Goal: Task Accomplishment & Management: Use online tool/utility

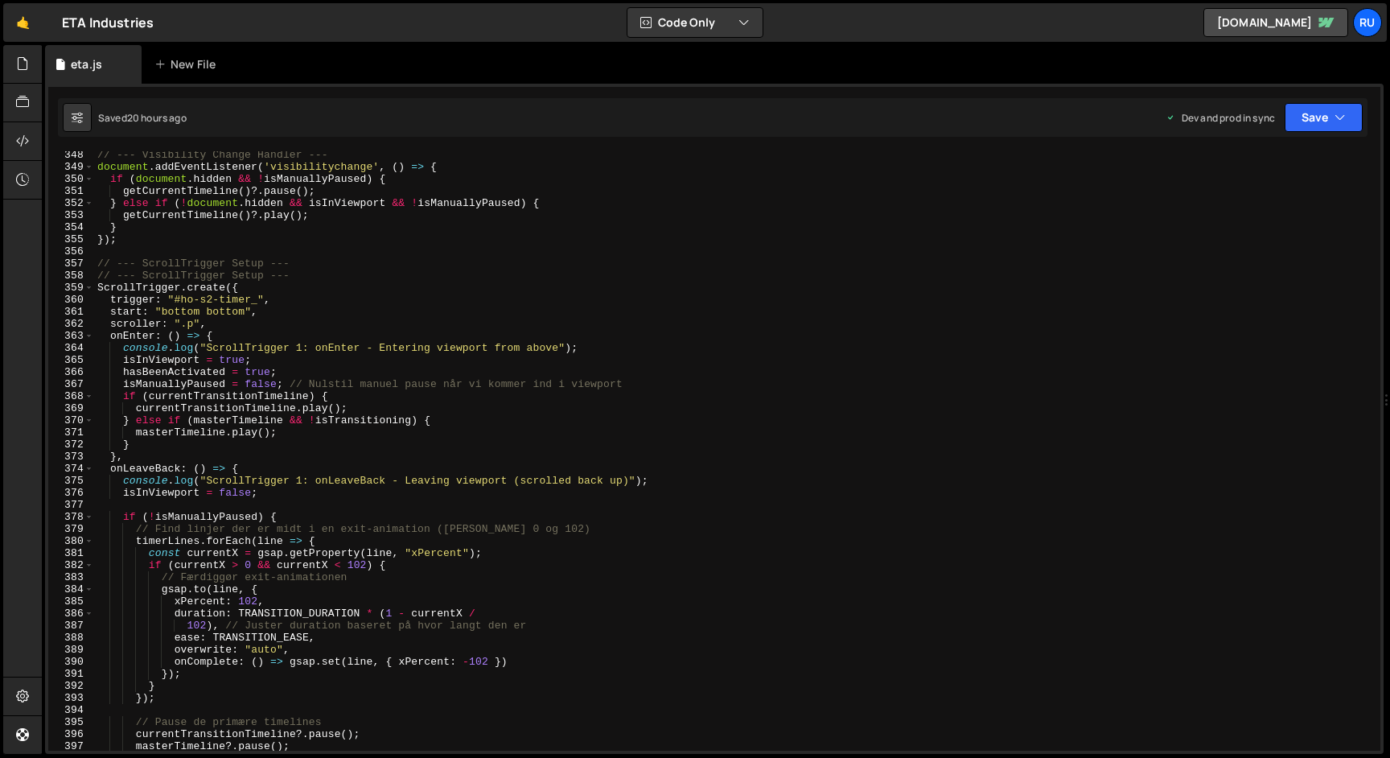
scroll to position [4192, 0]
type textarea "// --- ScrollTrigger Setup ---"
drag, startPoint x: 312, startPoint y: 263, endPoint x: 0, endPoint y: 265, distance: 312.2
click at [0, 265] on div "Hold on a sec... Are you certain you wish to leave this page? Any changes you'v…" at bounding box center [695, 379] width 1390 height 758
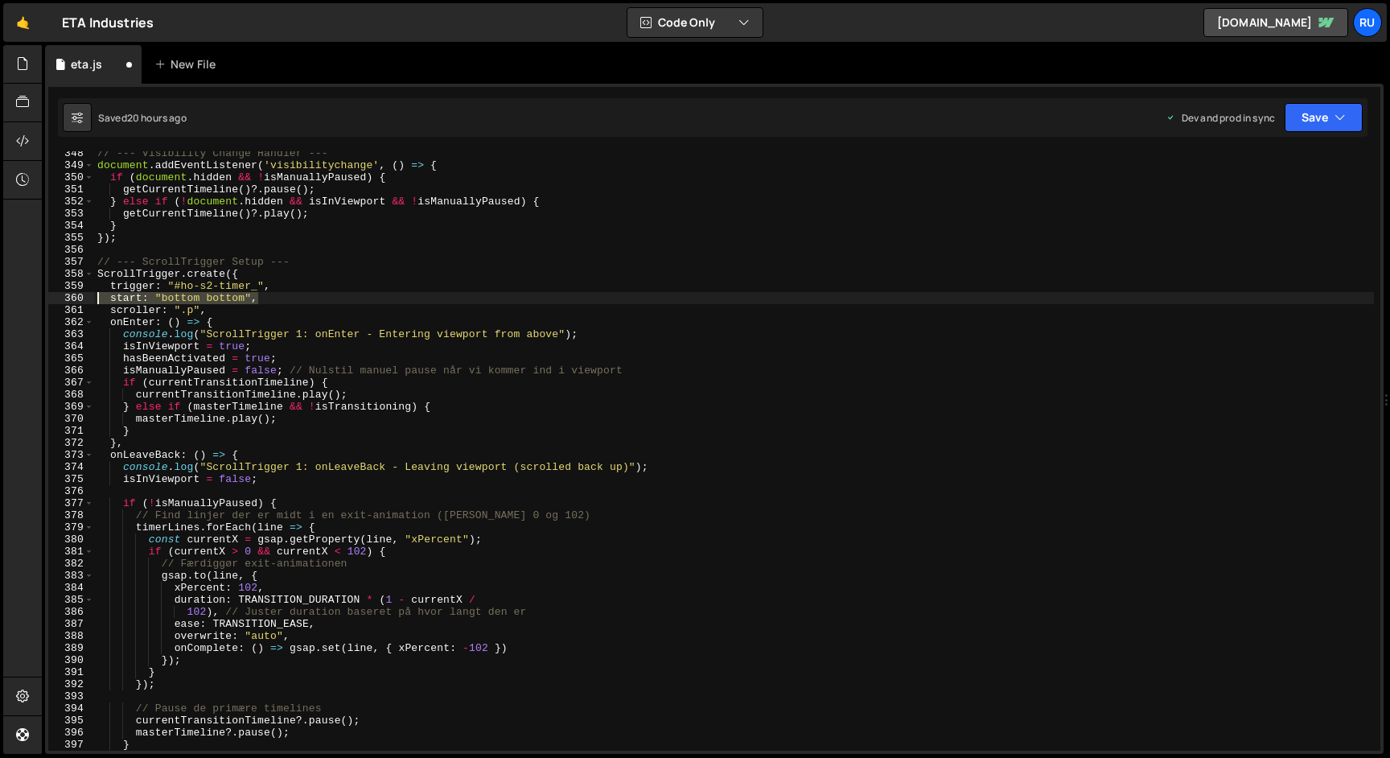
drag, startPoint x: 271, startPoint y: 299, endPoint x: 65, endPoint y: 299, distance: 206.0
click at [65, 299] on div "348 349 350 351 352 353 354 355 356 357 358 359 360 361 362 363 364 365 366 367…" at bounding box center [714, 450] width 1332 height 599
type textarea "start: "bottom bottom","
click at [278, 296] on div "// --- Visibility Change Handler --- document . addEventListener ( 'visibilityc…" at bounding box center [734, 450] width 1280 height 599
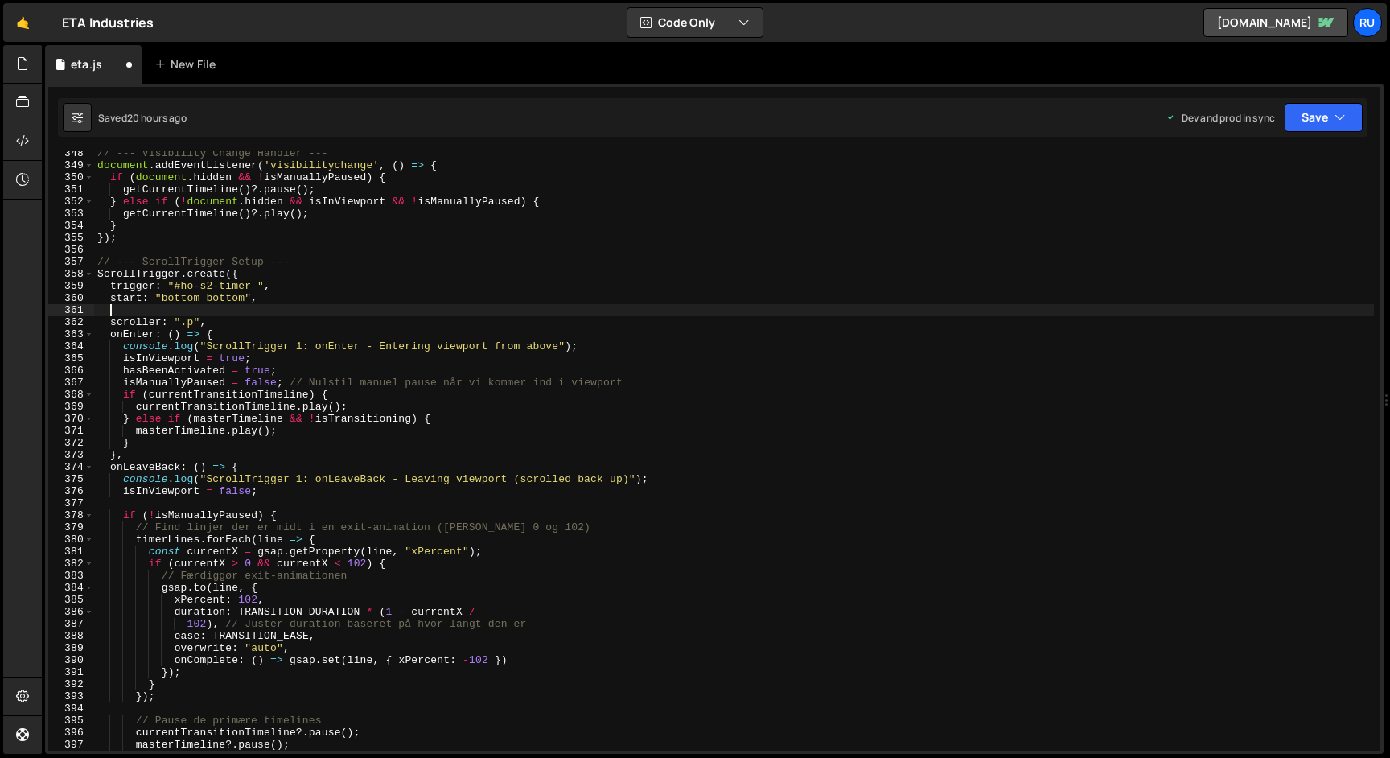
paste textarea "start: "bottom bottom","
click at [140, 312] on div "// --- Visibility Change Handler --- document . addEventListener ( 'visibilityc…" at bounding box center [734, 459] width 1280 height 624
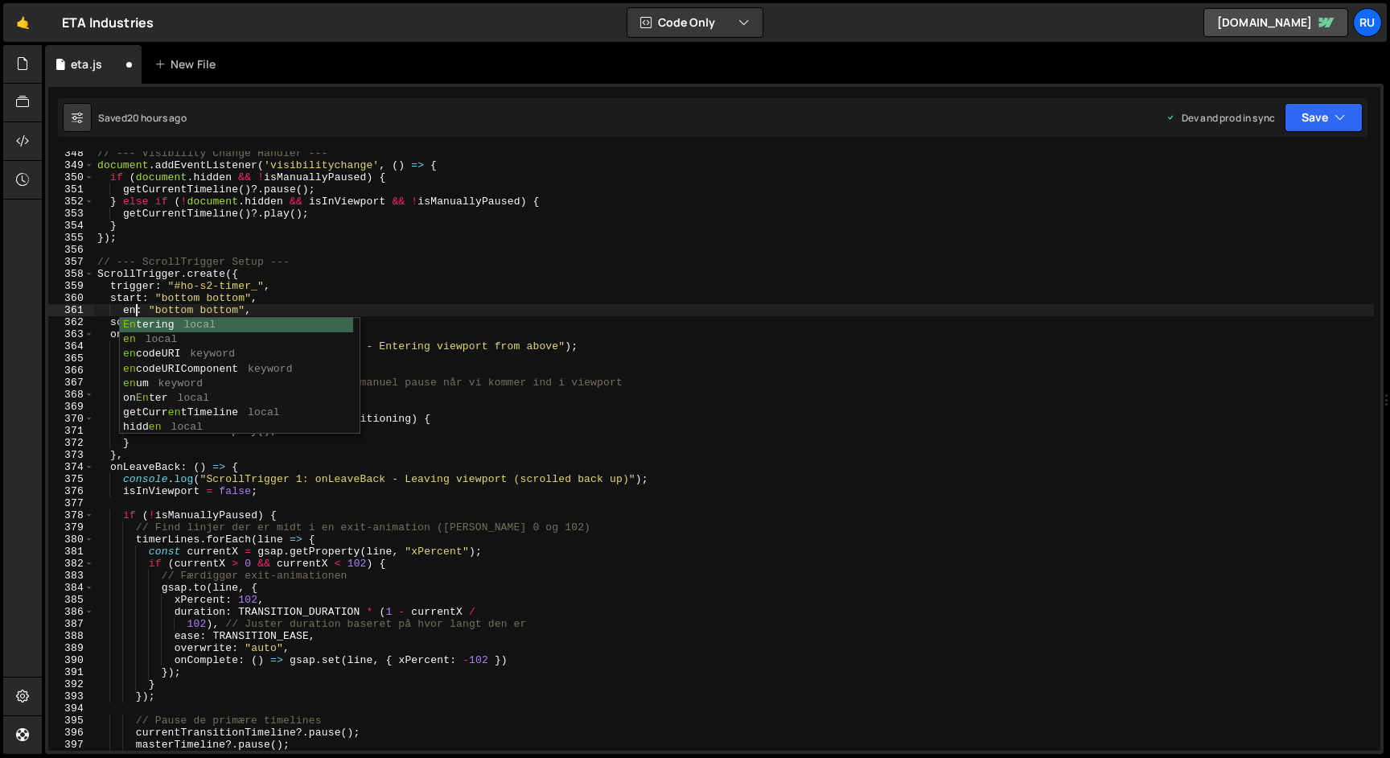
scroll to position [0, 2]
click at [120, 312] on div "// --- Visibility Change Handler --- document . addEventListener ( 'visibilityc…" at bounding box center [734, 459] width 1280 height 624
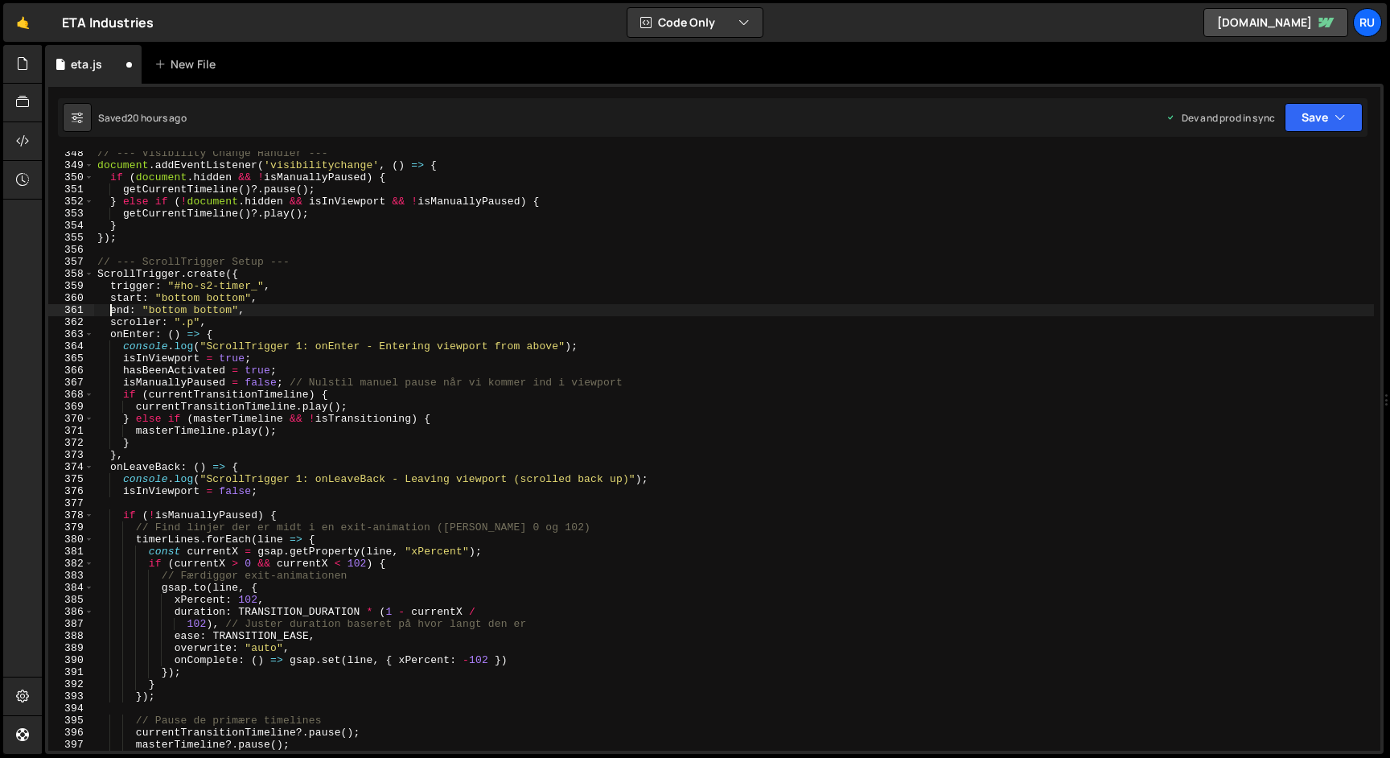
click at [178, 310] on div "// --- Visibility Change Handler --- document . addEventListener ( 'visibilityc…" at bounding box center [734, 459] width 1280 height 624
click at [201, 310] on div "// --- Visibility Change Handler --- document . addEventListener ( 'visibilityc…" at bounding box center [734, 459] width 1280 height 624
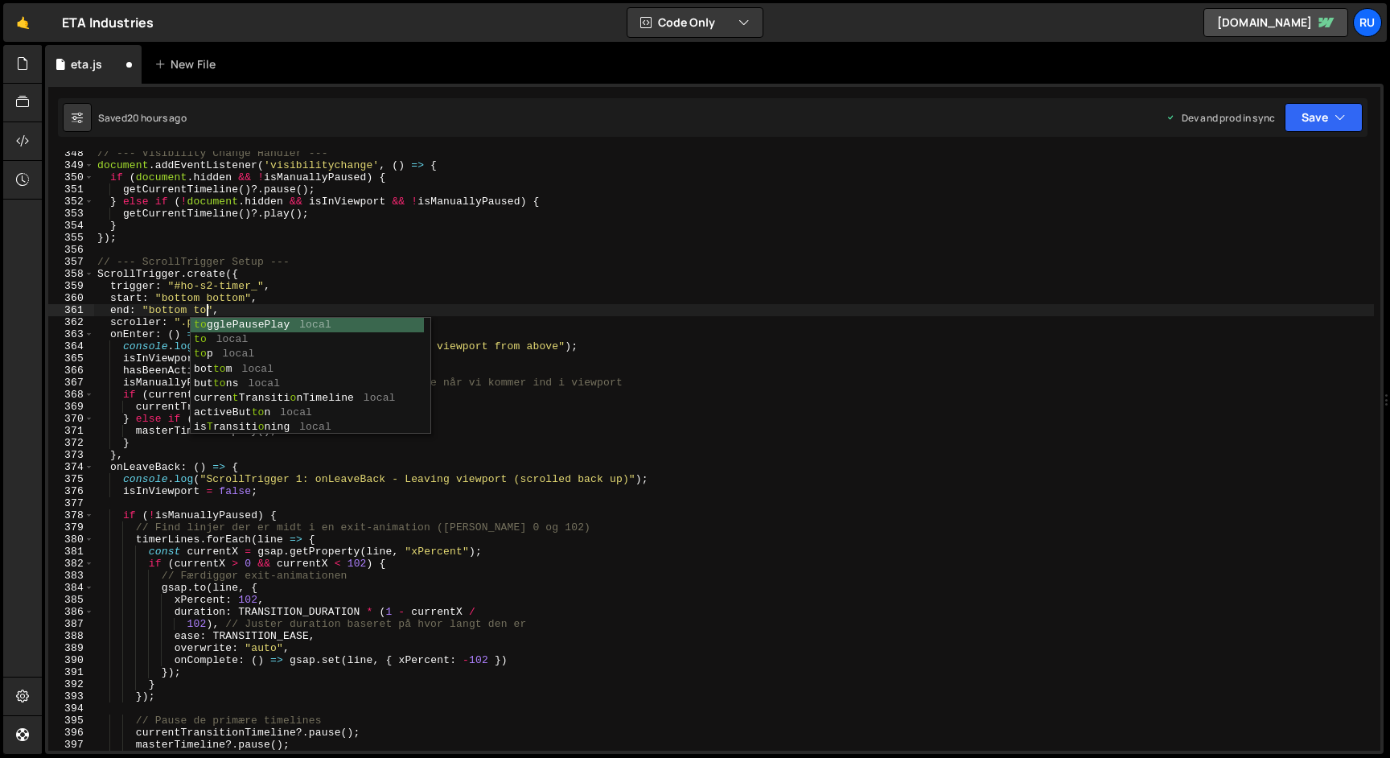
scroll to position [0, 8]
click at [1328, 110] on button "Save" at bounding box center [1324, 117] width 78 height 29
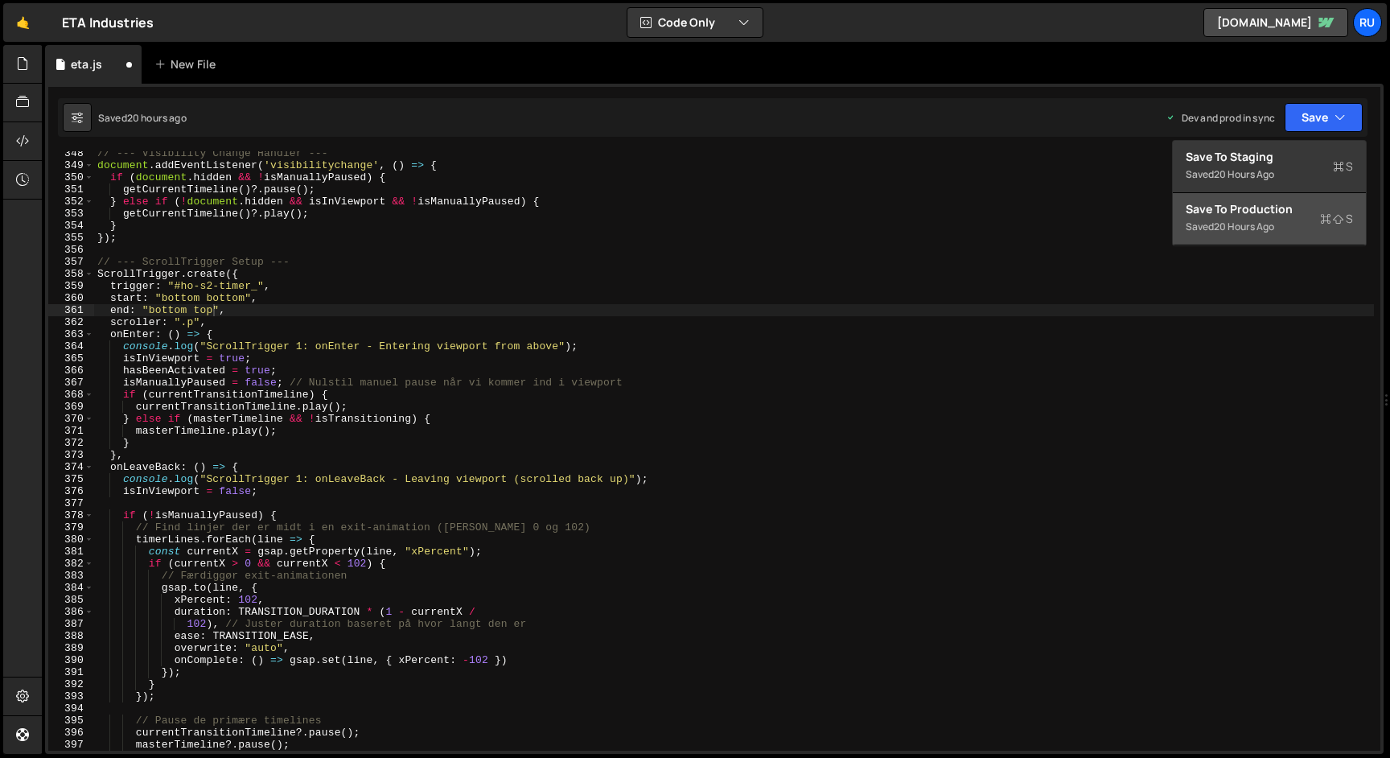
click at [1270, 237] on button "Save to Production S Saved 20 hours ago" at bounding box center [1269, 219] width 193 height 52
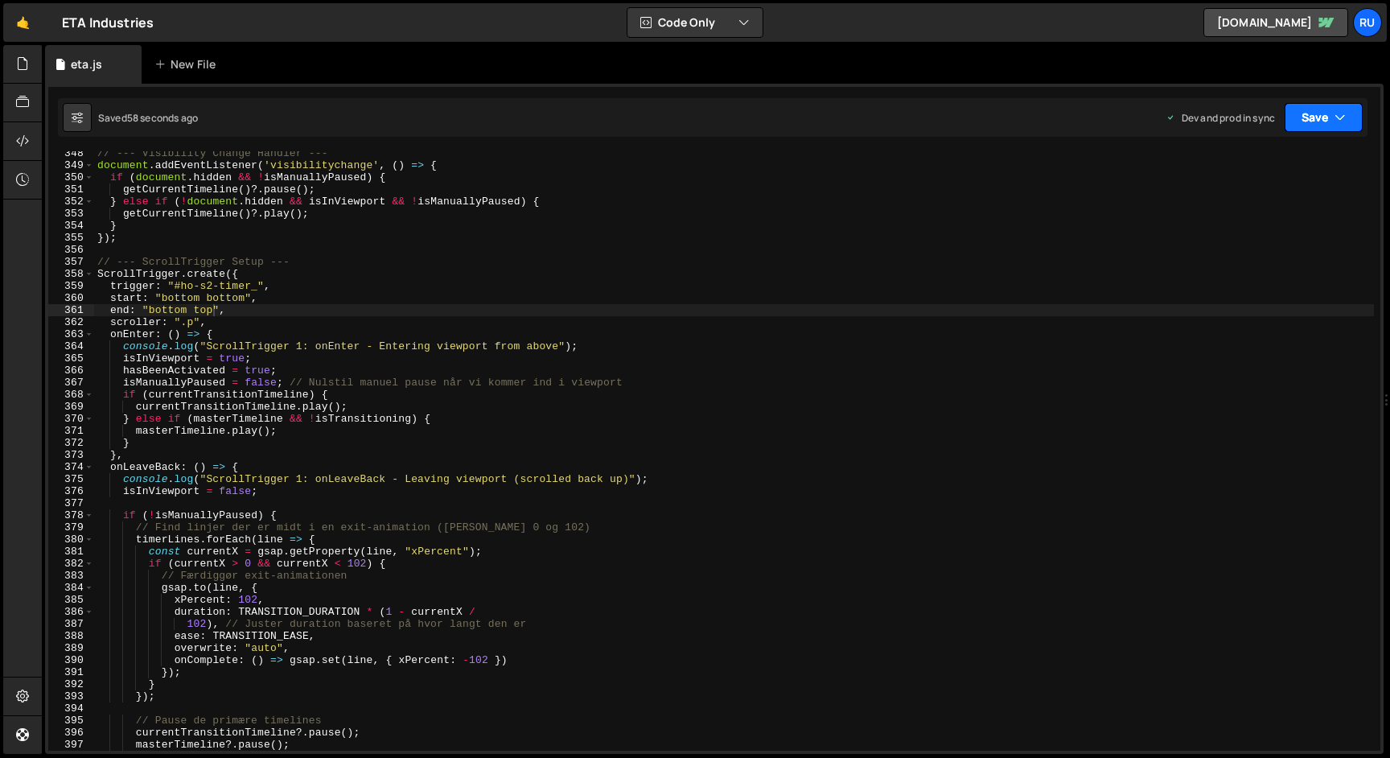
click at [1314, 116] on button "Save" at bounding box center [1324, 117] width 78 height 29
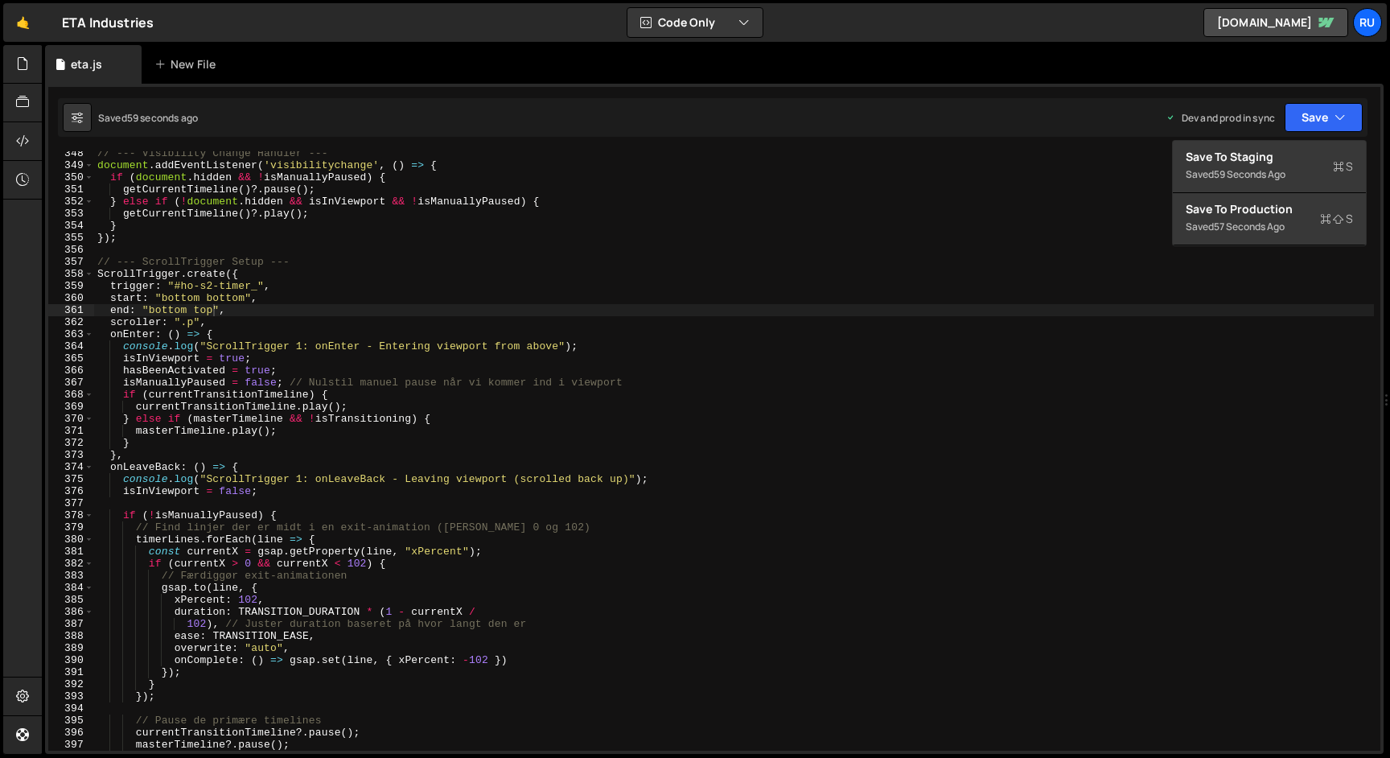
click at [779, 288] on div "// --- Visibility Change Handler --- document . addEventListener ( 'visibilityc…" at bounding box center [734, 459] width 1280 height 624
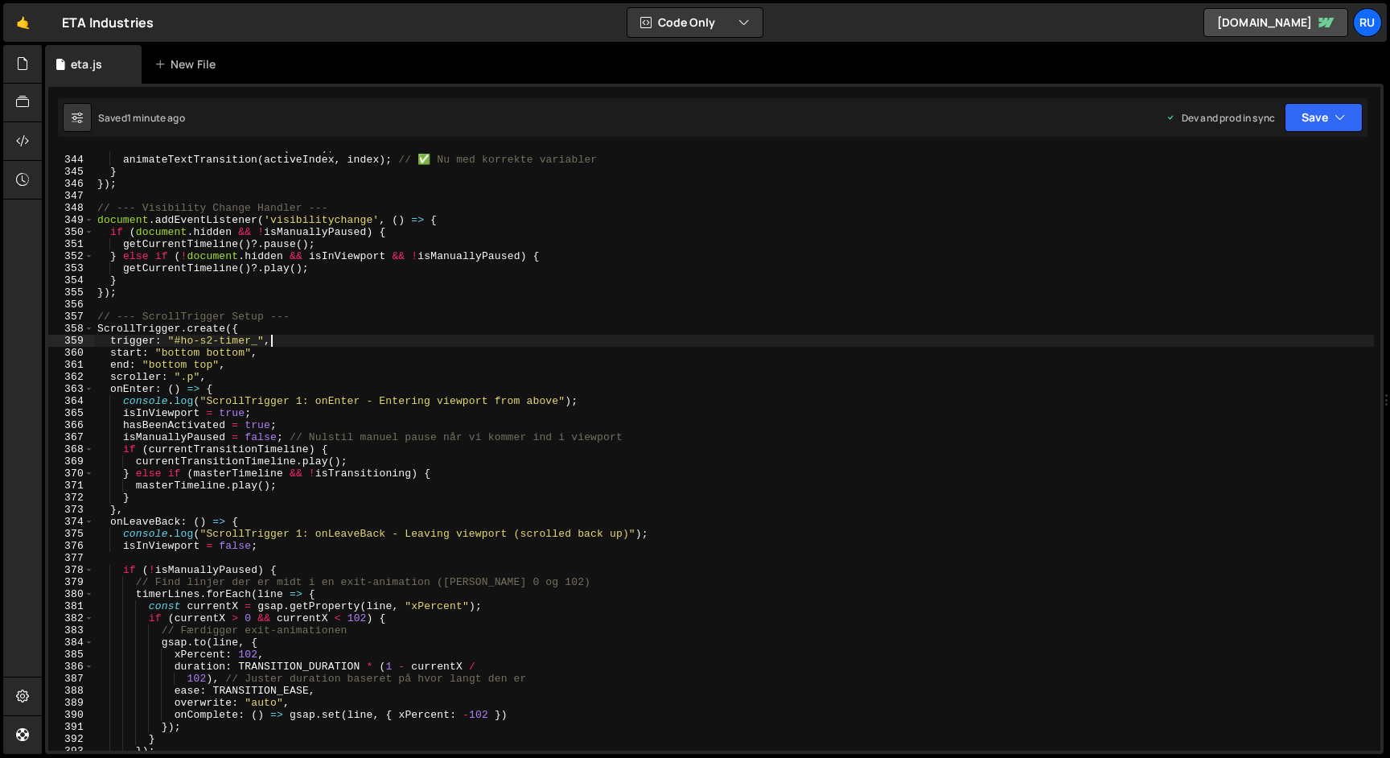
scroll to position [4137, 0]
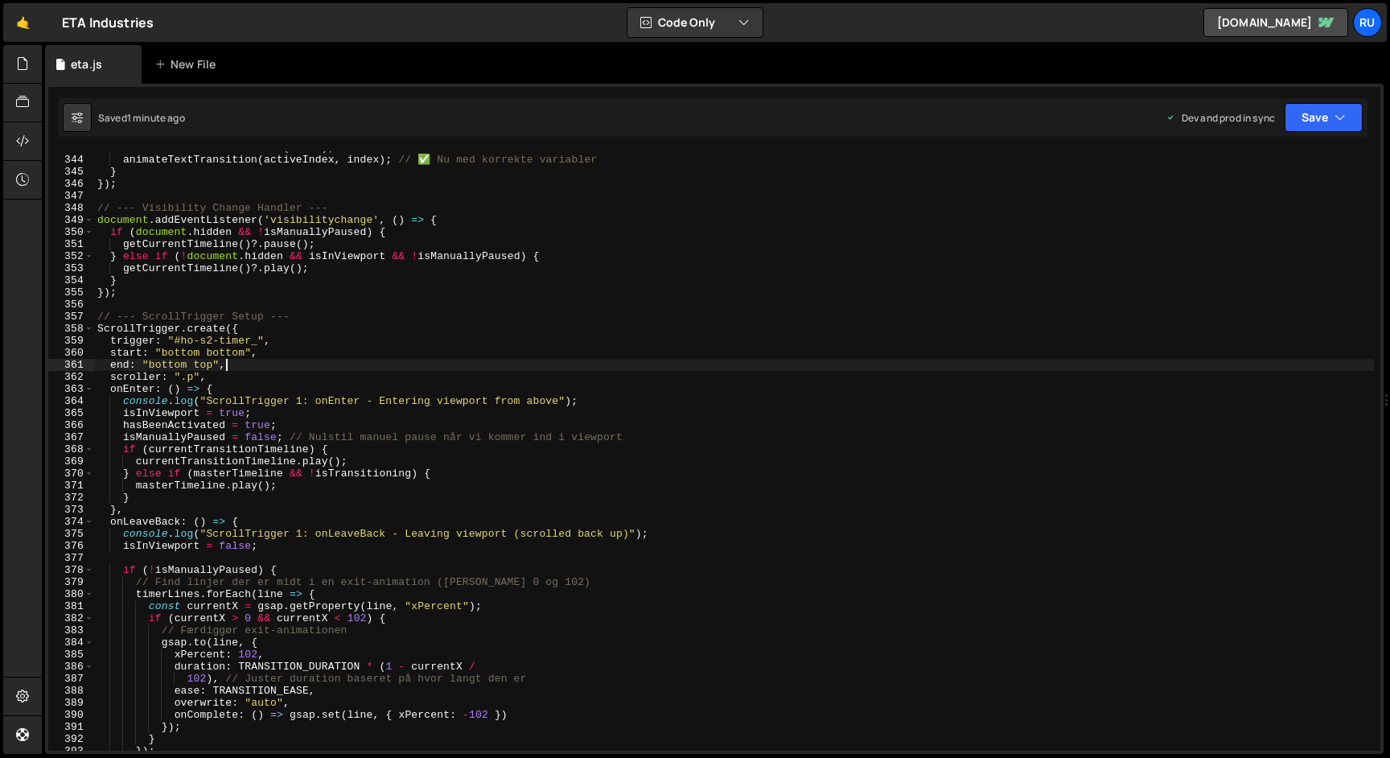
click at [242, 365] on div "handleInactiveButtonClick ( index ) ; animateTextTransition ( activeIndex , ind…" at bounding box center [734, 454] width 1280 height 624
type textarea "end: "bottom top","
drag, startPoint x: 253, startPoint y: 363, endPoint x: 0, endPoint y: 369, distance: 253.5
click at [0, 369] on div "Hold on a sec... Are you certain you wish to leave this page? Any changes you'v…" at bounding box center [695, 379] width 1390 height 758
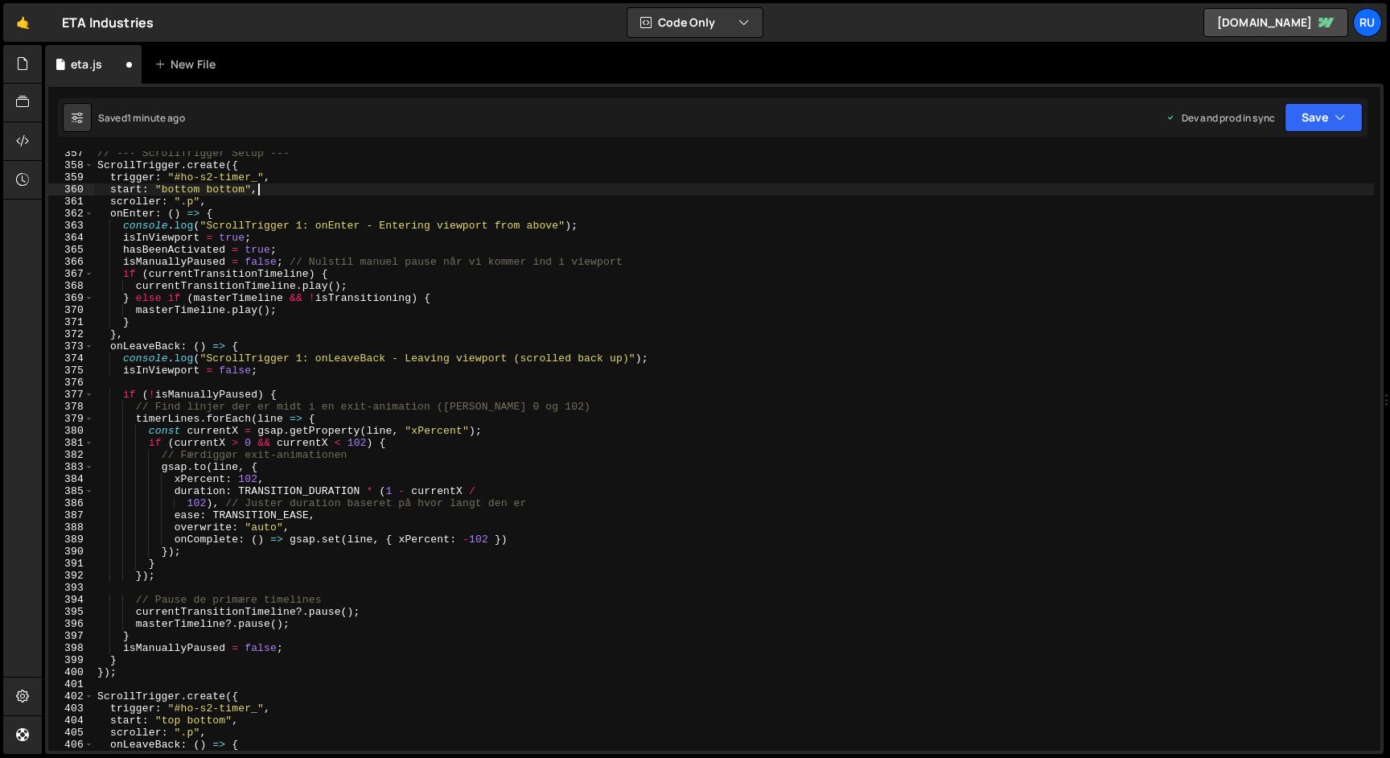
scroll to position [4273, 0]
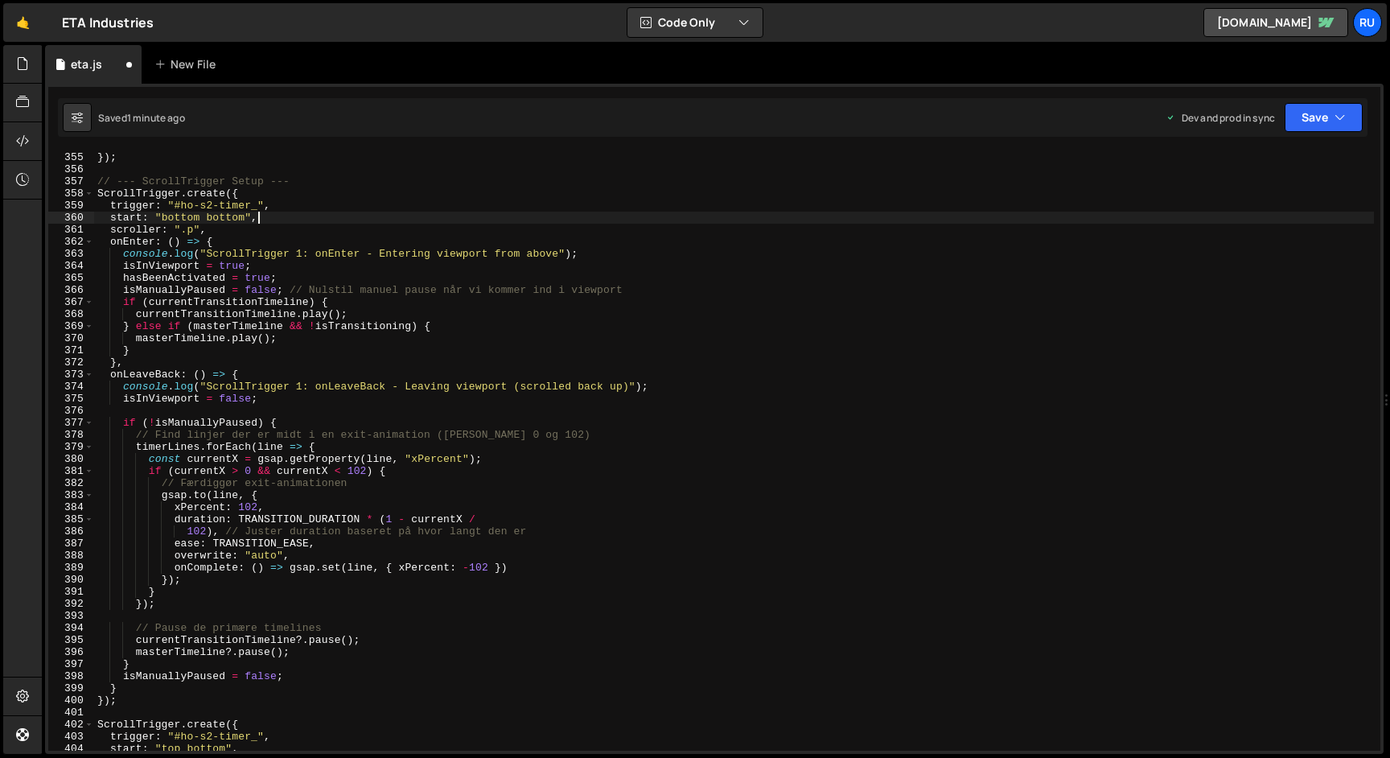
click at [325, 220] on div "}) ; // --- ScrollTrigger Setup --- ScrollTrigger . create ({ trigger : "#ho-s2…" at bounding box center [734, 463] width 1280 height 624
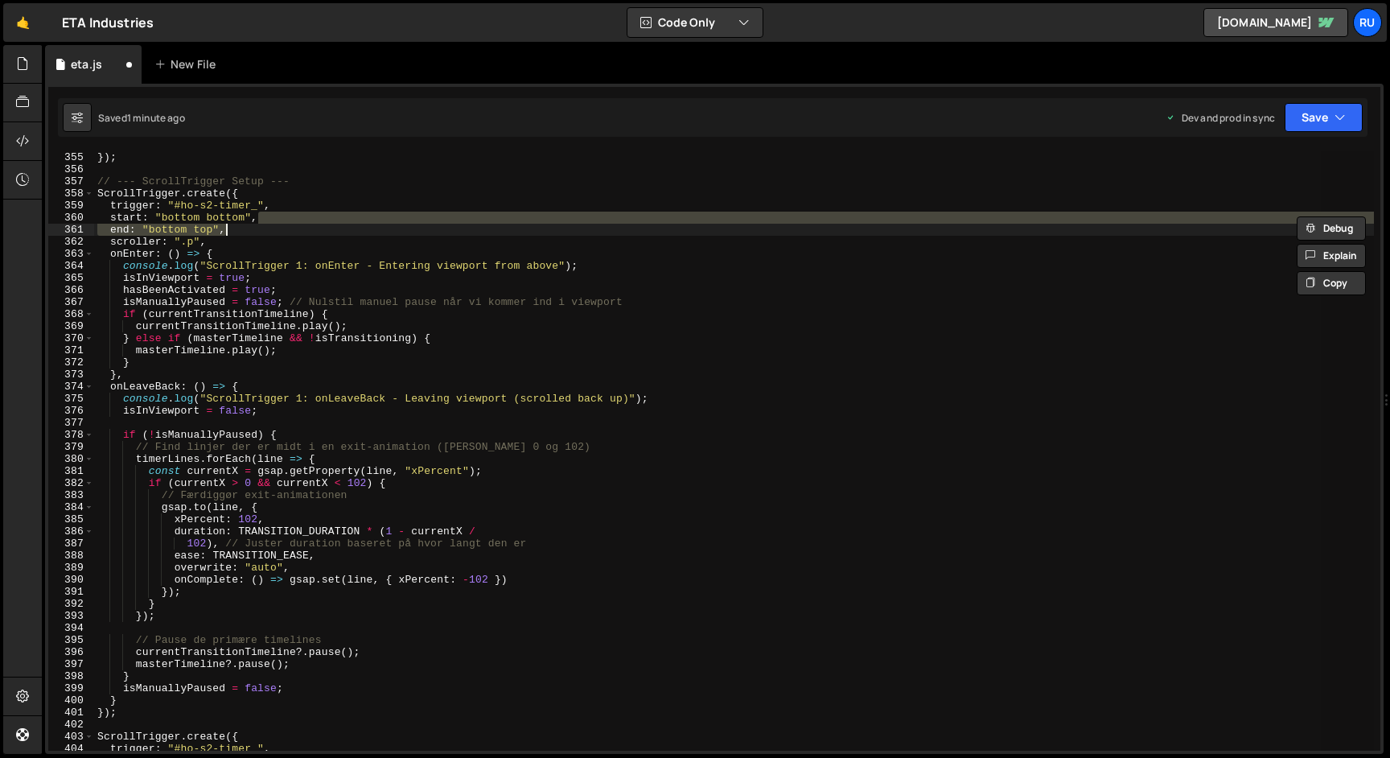
click at [168, 232] on div "}) ; // --- ScrollTrigger Setup --- ScrollTrigger . create ({ trigger : "#ho-s2…" at bounding box center [734, 450] width 1280 height 599
click at [168, 232] on div "}) ; // --- ScrollTrigger Setup --- ScrollTrigger . create ({ trigger : "#ho-s2…" at bounding box center [734, 463] width 1280 height 624
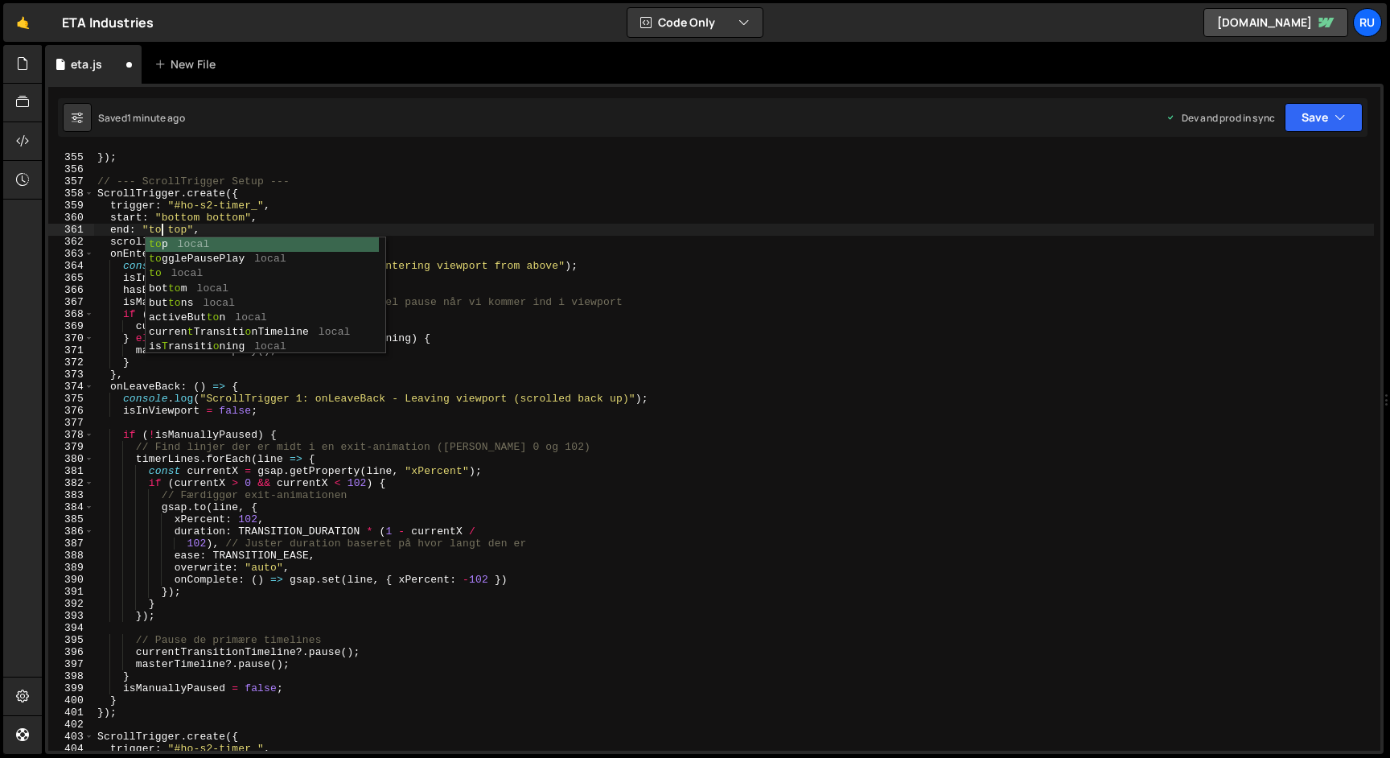
scroll to position [0, 5]
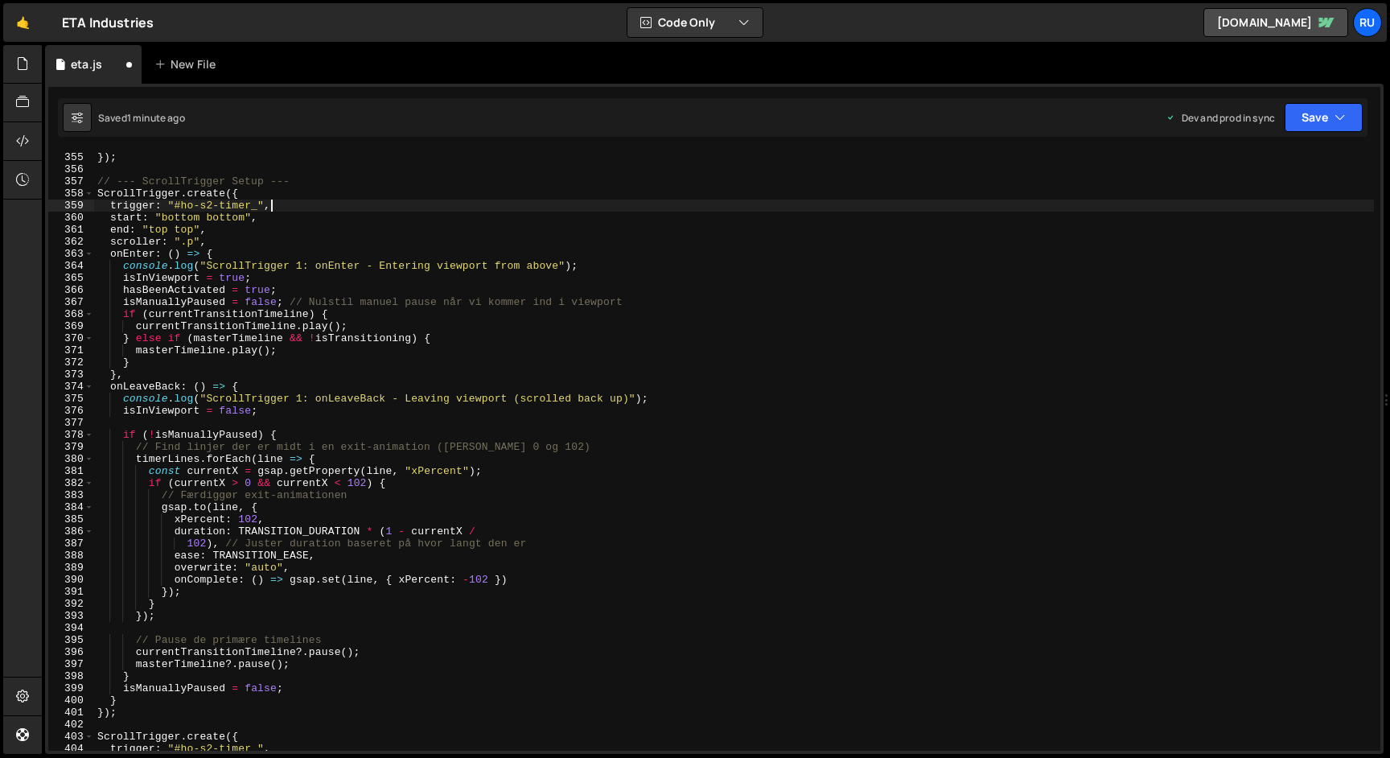
click at [298, 206] on div "}) ; // --- ScrollTrigger Setup --- ScrollTrigger . create ({ trigger : "#ho-s2…" at bounding box center [734, 463] width 1280 height 624
click at [287, 239] on div "} }) ; // --- ScrollTrigger Setup --- ScrollTrigger . create ({ trigger : "#ho-…" at bounding box center [734, 454] width 1280 height 624
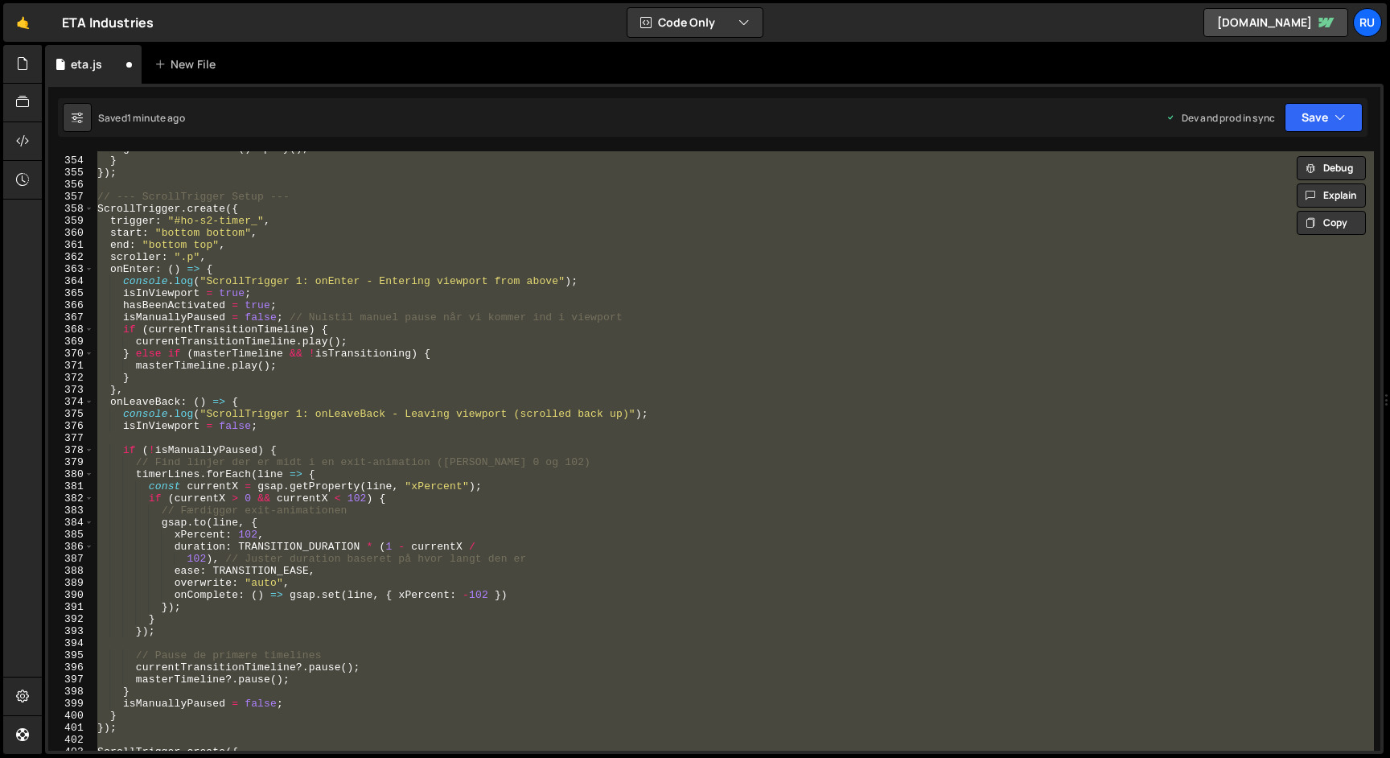
scroll to position [4250, 0]
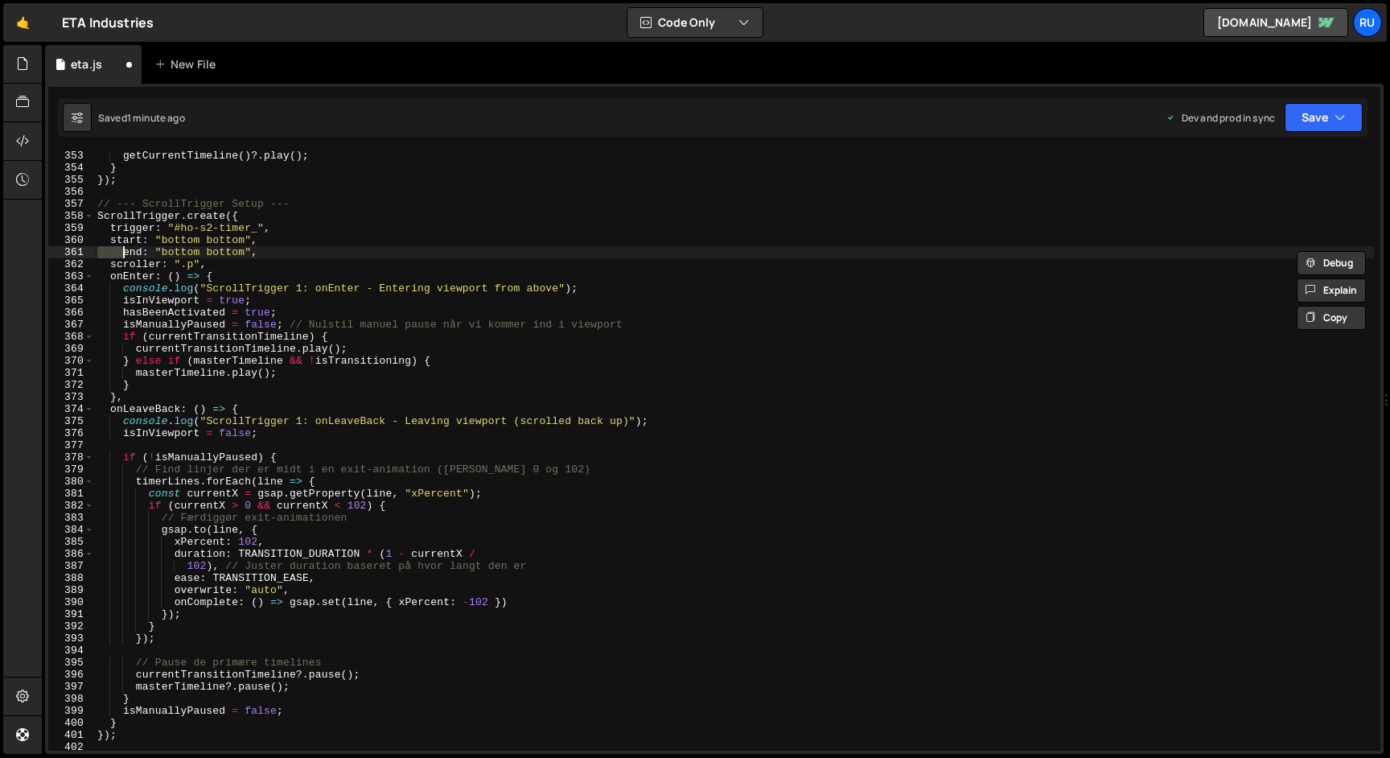
type textarea "start: "bottom bottom","
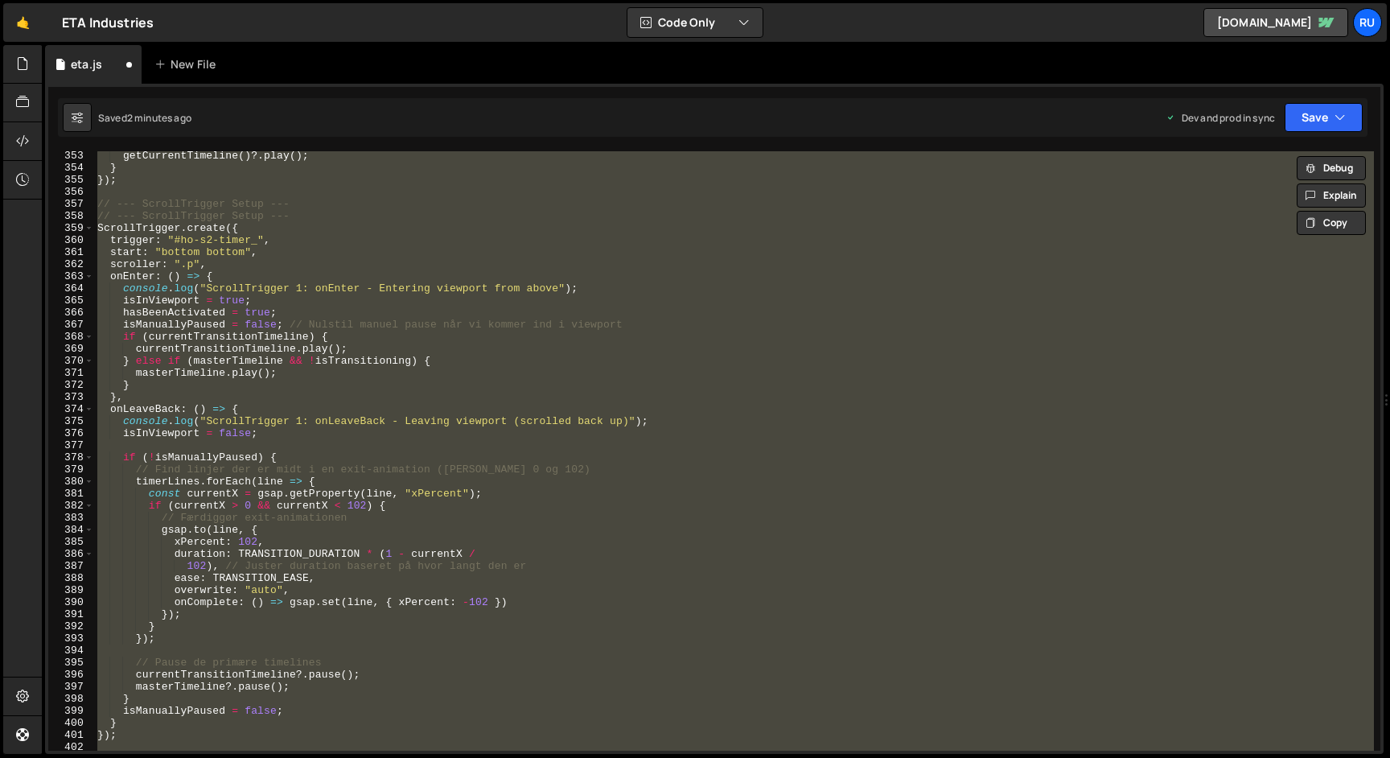
click at [332, 422] on div "getCurrentTimeline ( ) ?. play ( ) ; } }) ; // --- ScrollTrigger Setup --- // -…" at bounding box center [734, 450] width 1280 height 599
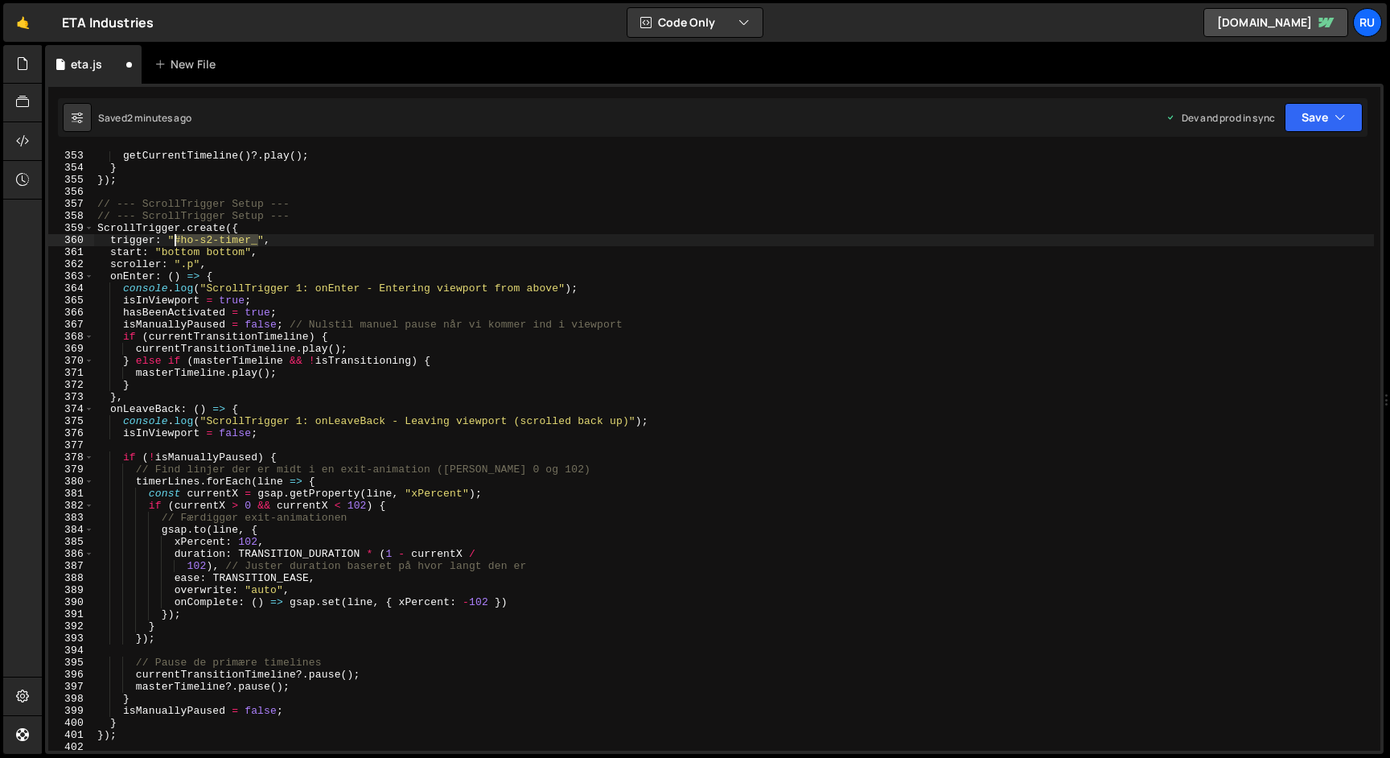
drag, startPoint x: 258, startPoint y: 241, endPoint x: 175, endPoint y: 242, distance: 83.7
click at [175, 242] on div "getCurrentTimeline ( ) ?. play ( ) ; } }) ; // --- ScrollTrigger Setup --- // -…" at bounding box center [734, 462] width 1280 height 624
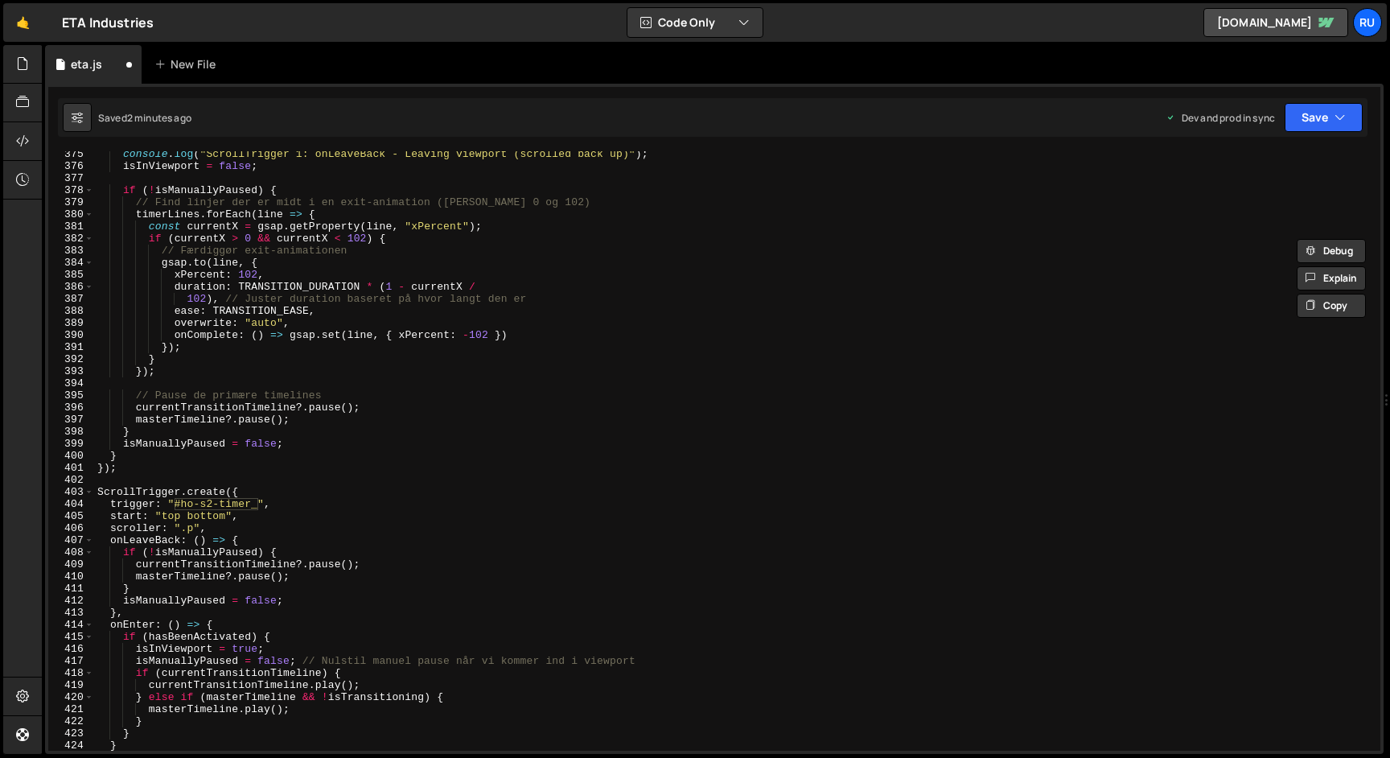
scroll to position [4296, 0]
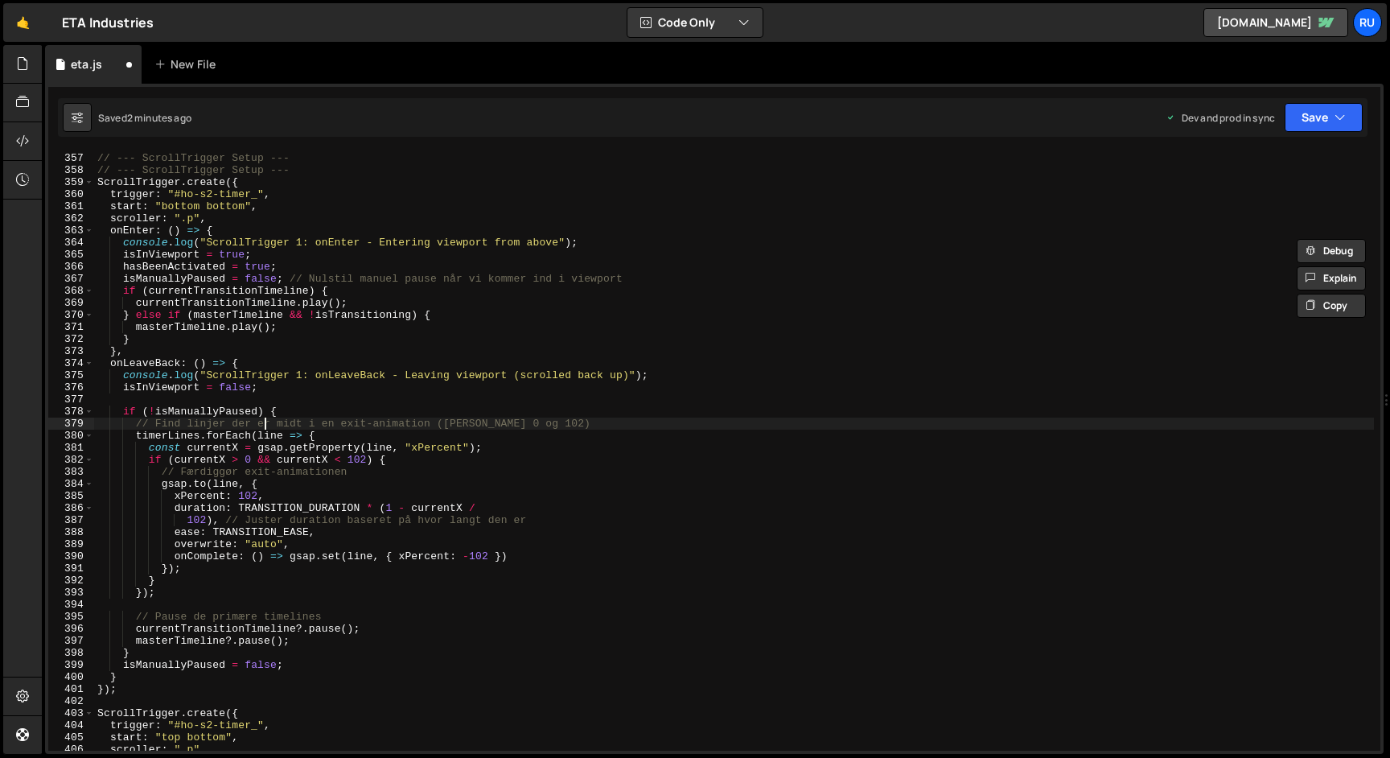
click at [262, 419] on div "// --- ScrollTrigger Setup --- // --- ScrollTrigger Setup --- ScrollTrigger . c…" at bounding box center [734, 452] width 1280 height 624
click at [311, 554] on div "// --- ScrollTrigger Setup --- // --- ScrollTrigger Setup --- ScrollTrigger . c…" at bounding box center [734, 452] width 1280 height 624
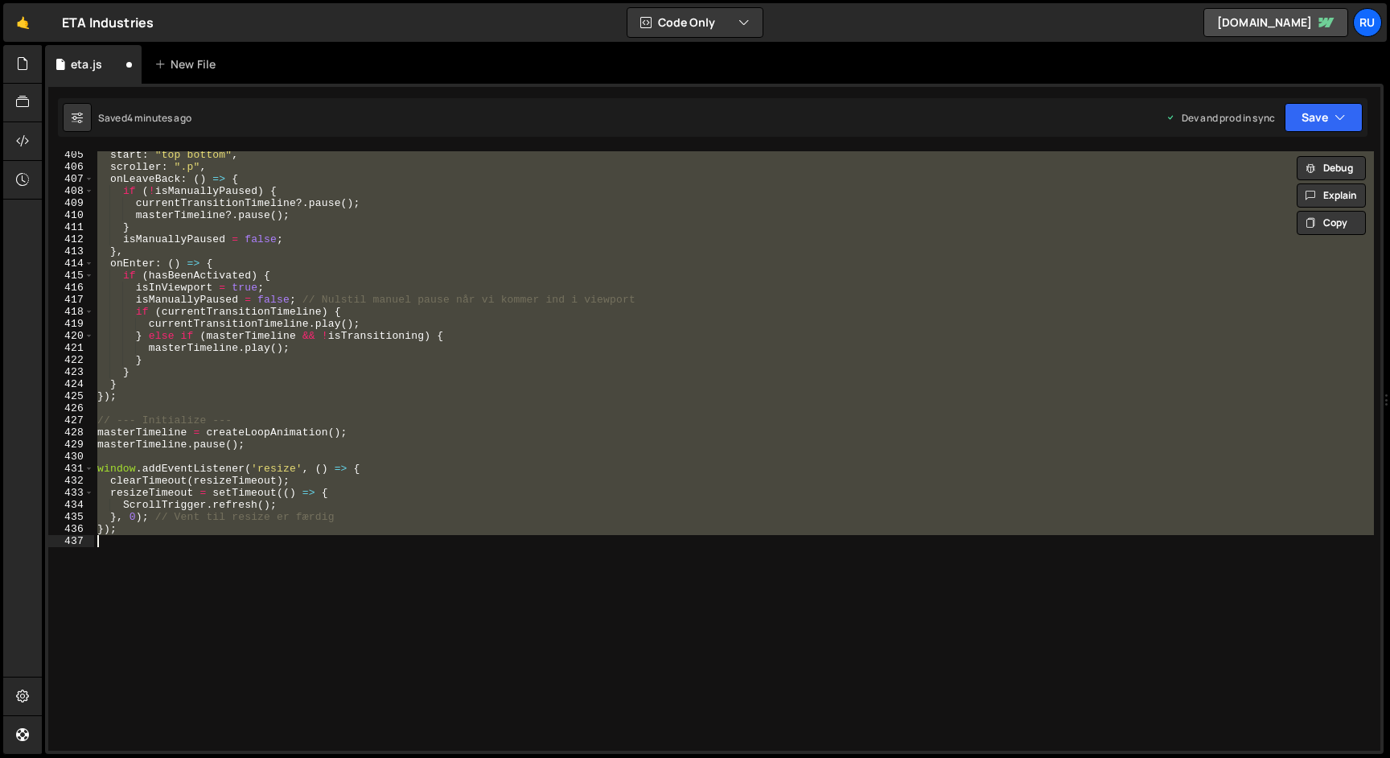
paste textarea
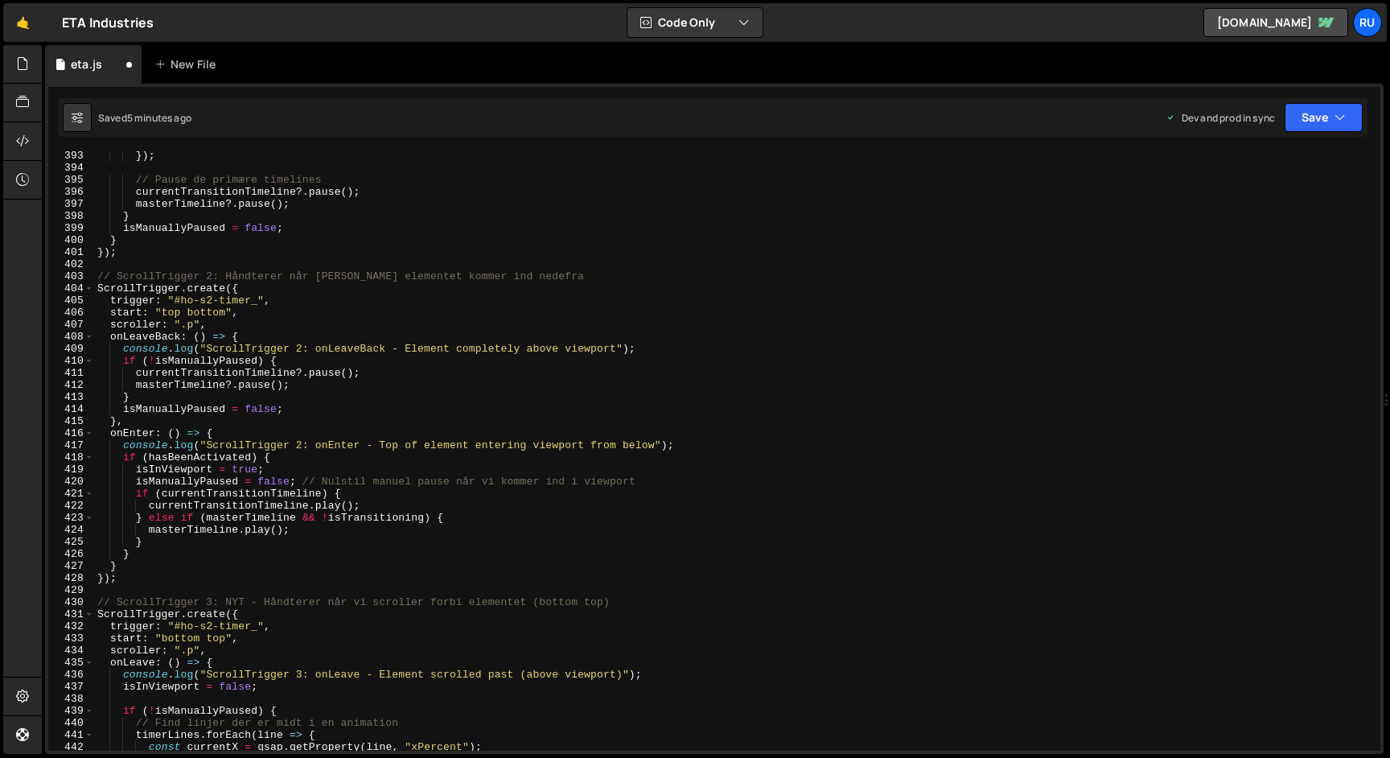
scroll to position [4763, 0]
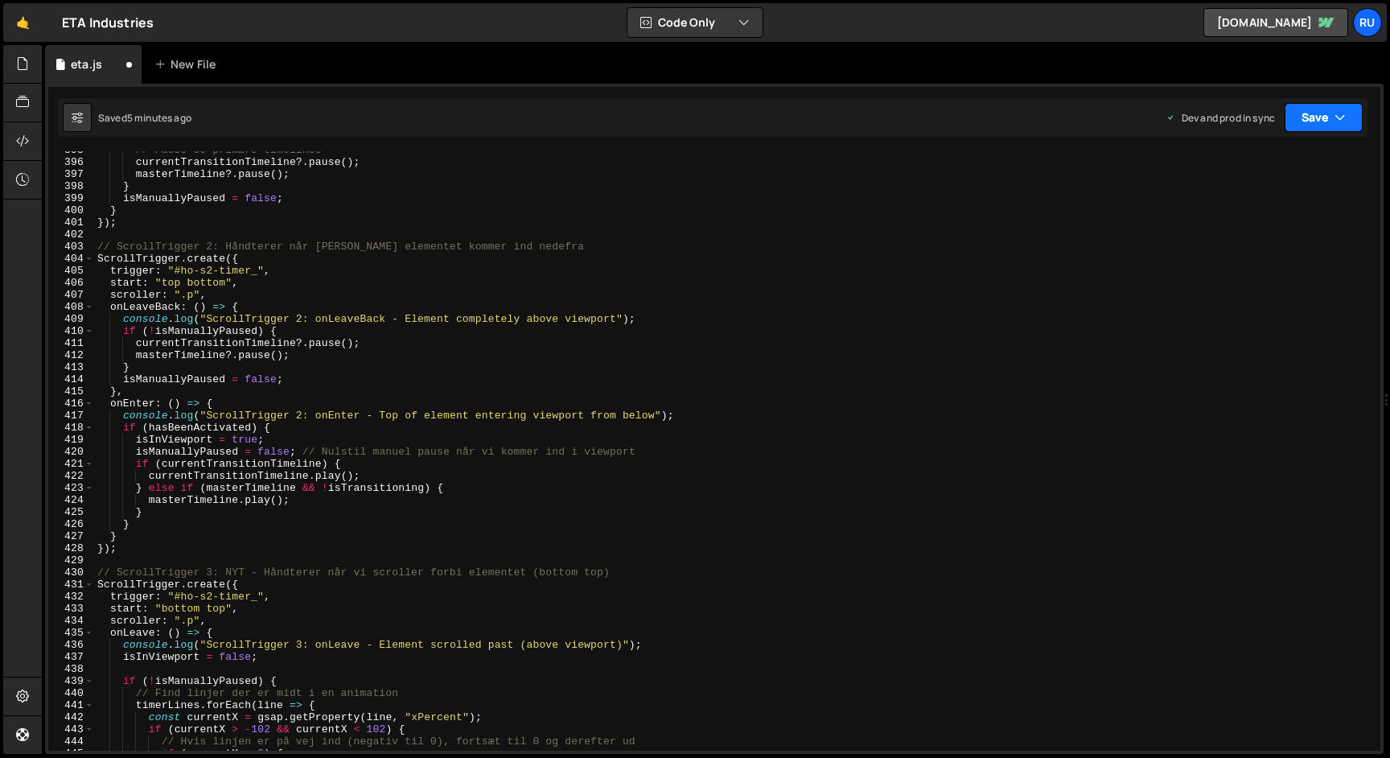
click at [1308, 130] on button "Save" at bounding box center [1324, 117] width 78 height 29
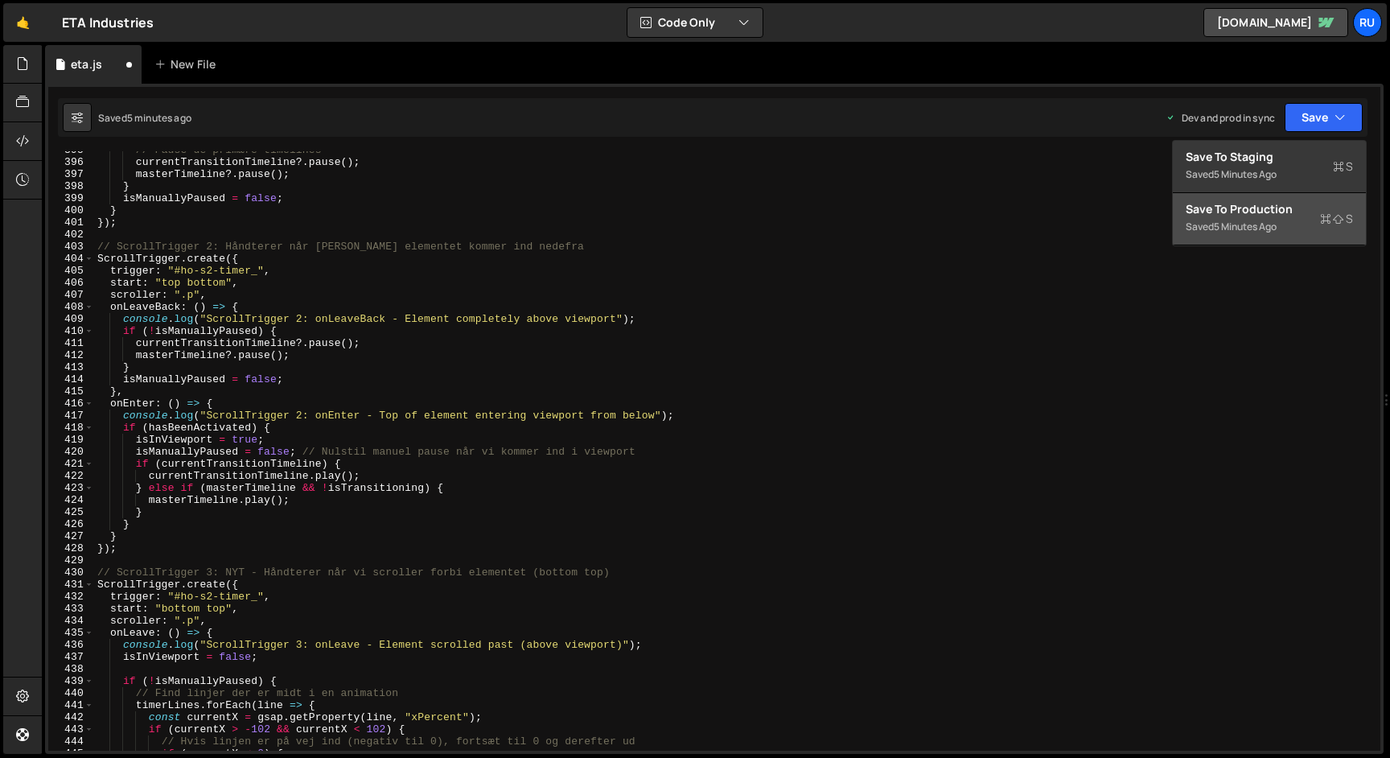
click at [1282, 225] on div "Saved 5 minutes ago" at bounding box center [1269, 226] width 167 height 19
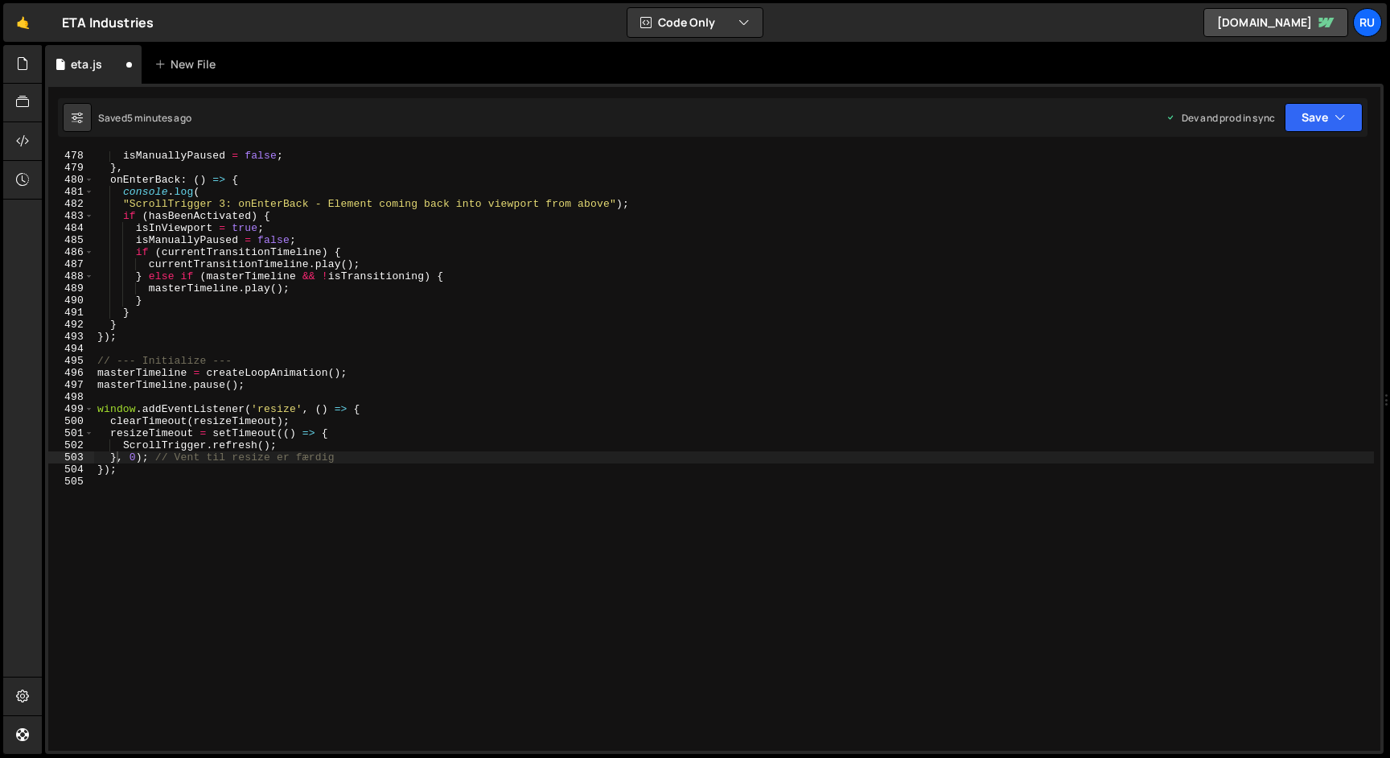
scroll to position [5759, 0]
click at [314, 340] on div "isManuallyPaused = false ; } , onEnterBack : ( ) => { console . log ( "ScrollTr…" at bounding box center [734, 462] width 1280 height 624
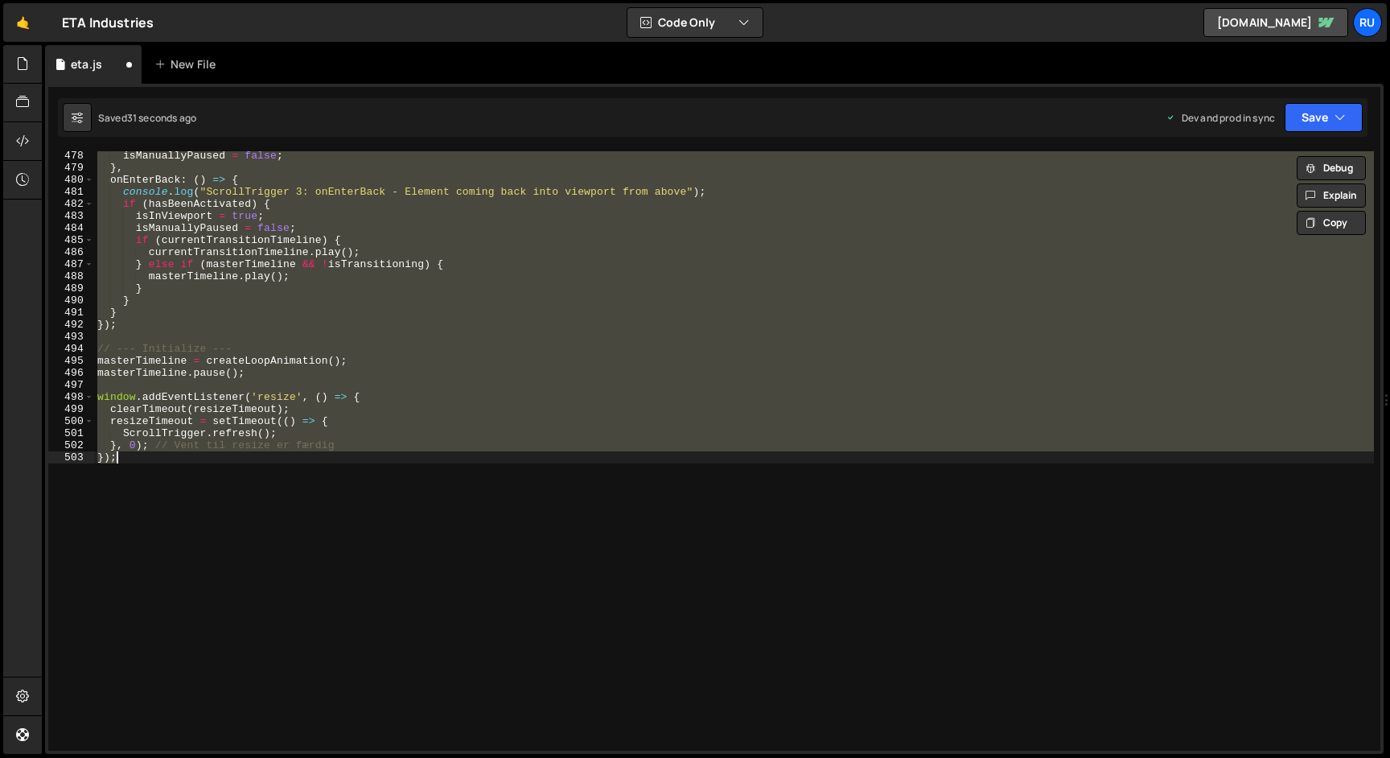
type textarea "});"
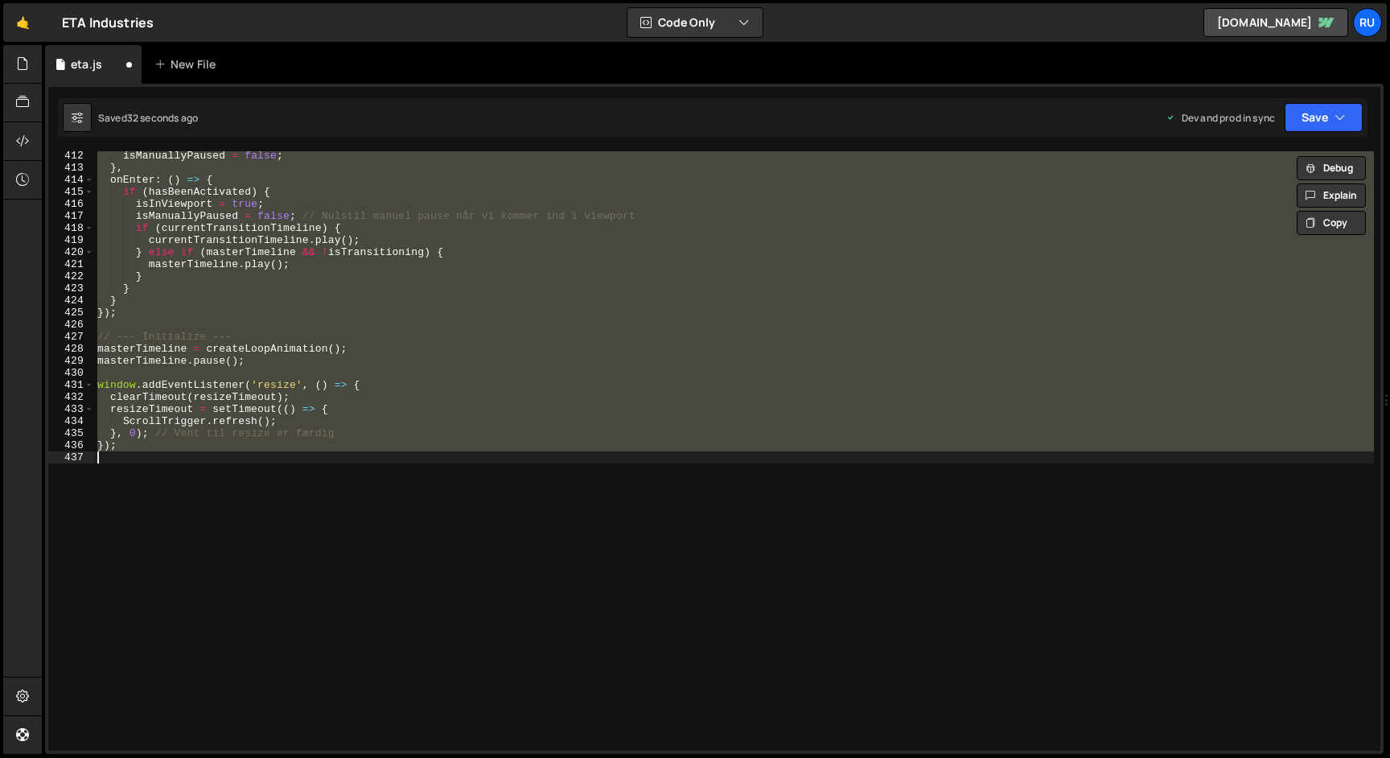
click at [328, 458] on div "isManuallyPaused = false ; } , onEnter : ( ) => { if ( hasBeenActivated ) { isI…" at bounding box center [734, 450] width 1280 height 599
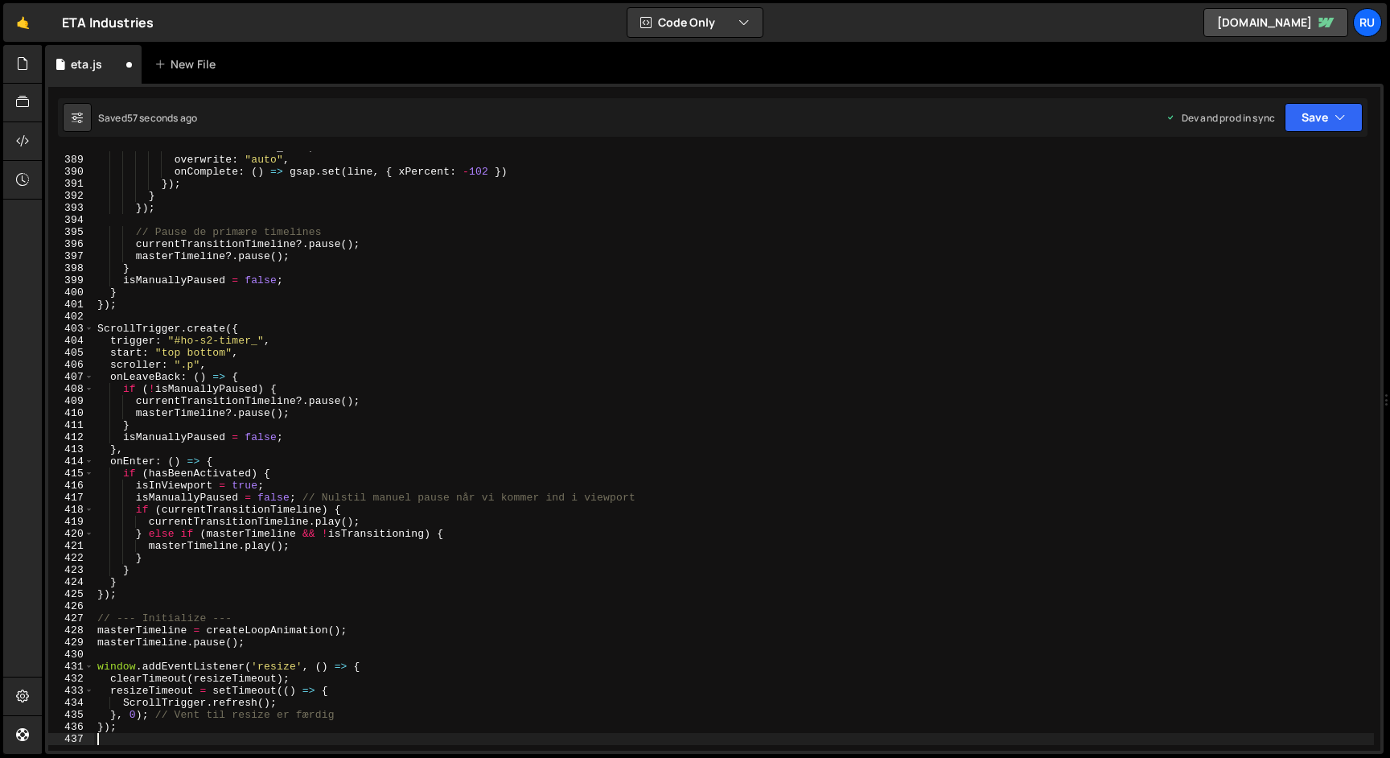
scroll to position [4680, 0]
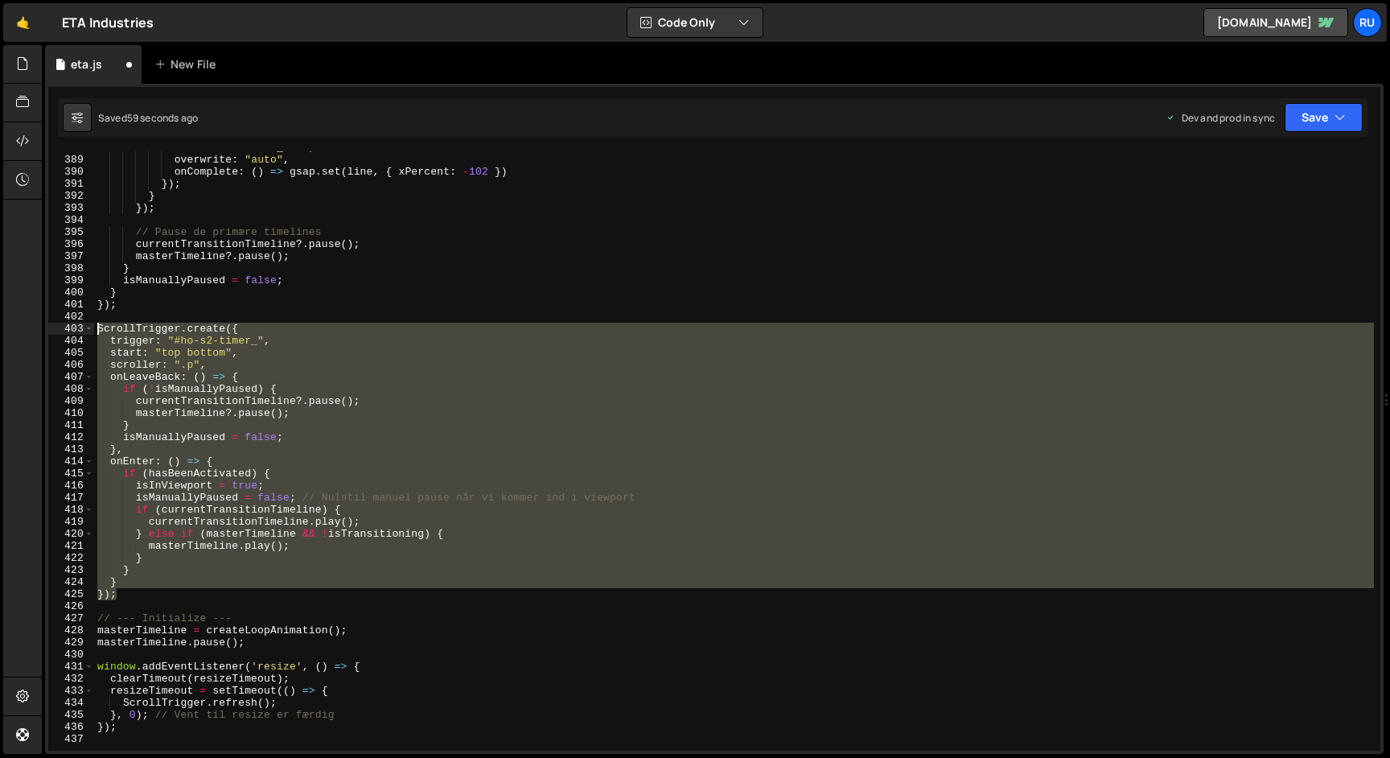
drag, startPoint x: 125, startPoint y: 597, endPoint x: 27, endPoint y: 331, distance: 283.8
click at [27, 331] on div "Hold on a sec... Are you certain you wish to leave this page? Any changes you'v…" at bounding box center [695, 379] width 1390 height 758
click at [137, 598] on div "ease : TRANSITION_EASE , overwrite : "auto" , onComplete : ( ) => gsap . set ( …" at bounding box center [734, 450] width 1280 height 599
type textarea "});"
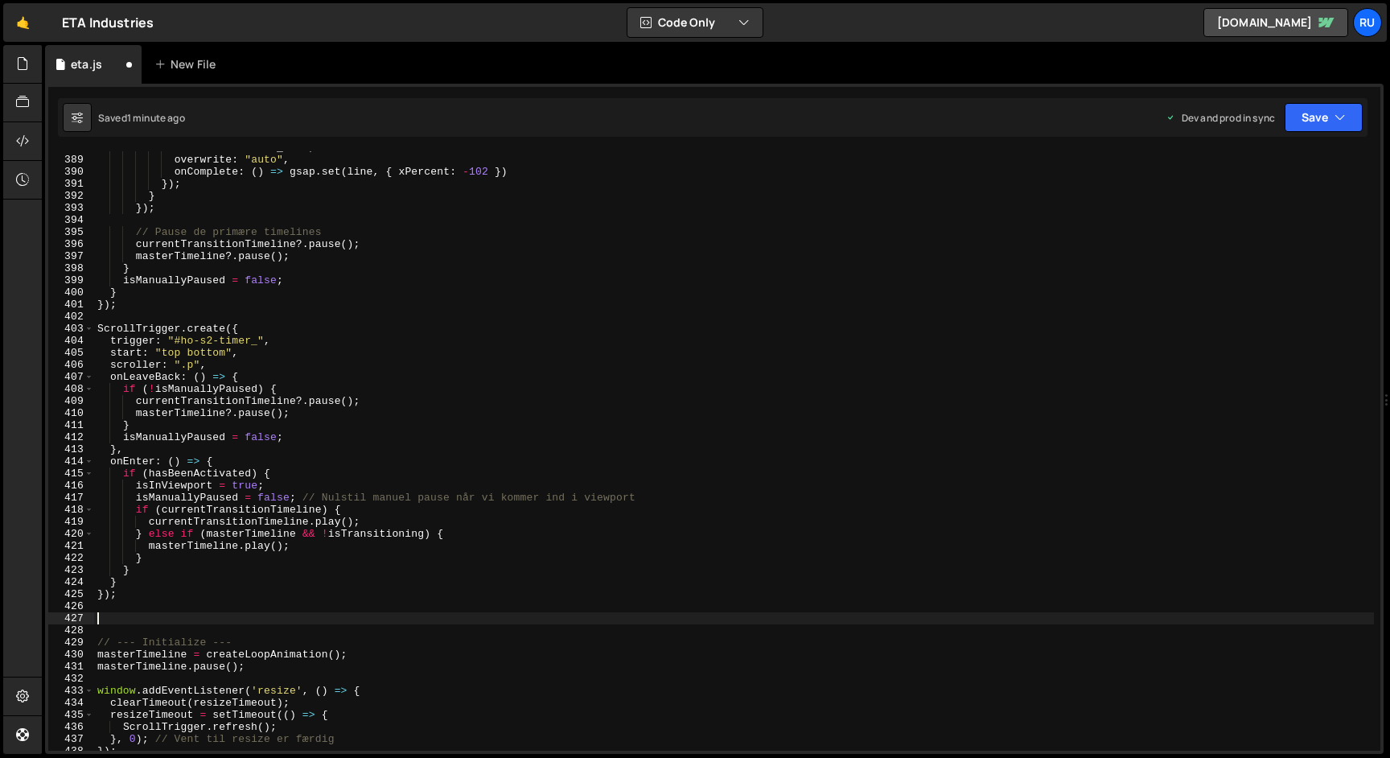
paste textarea "});"
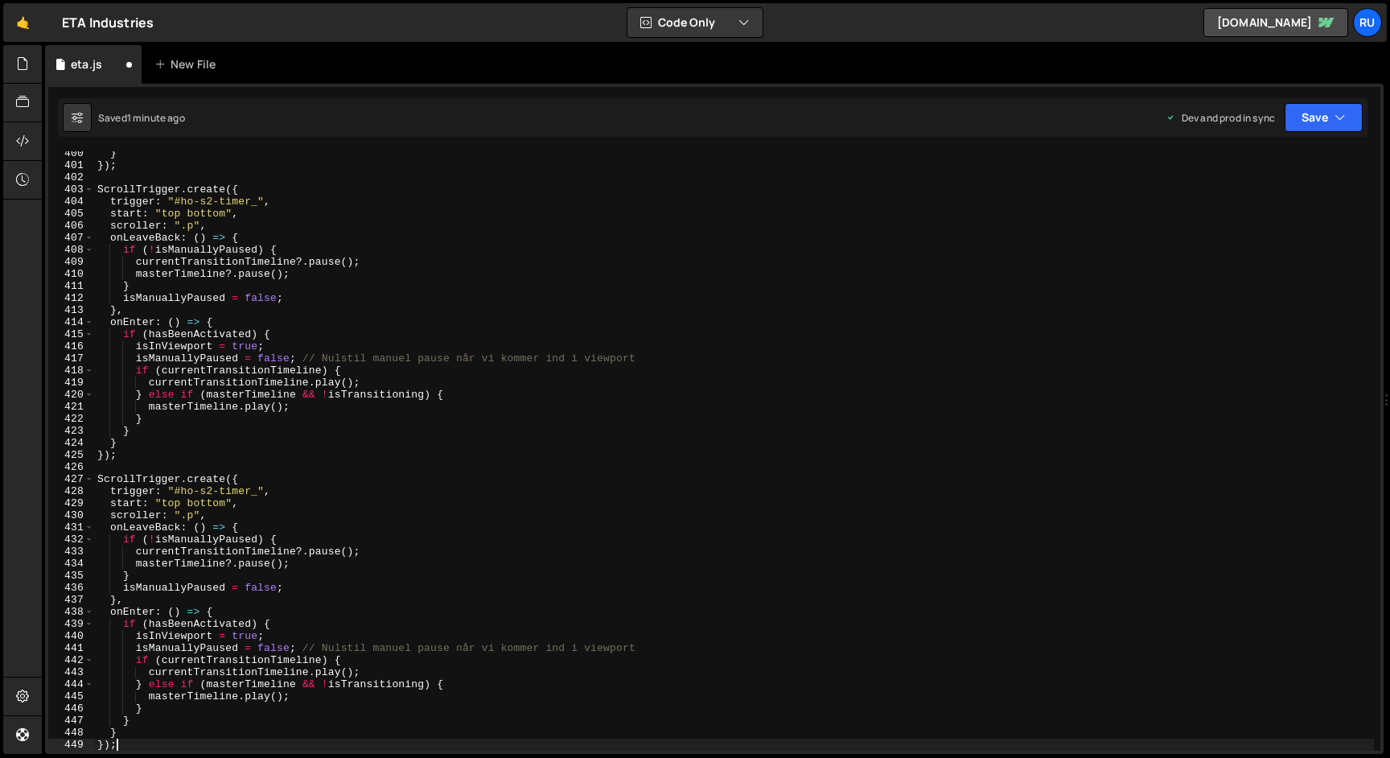
scroll to position [4820, 0]
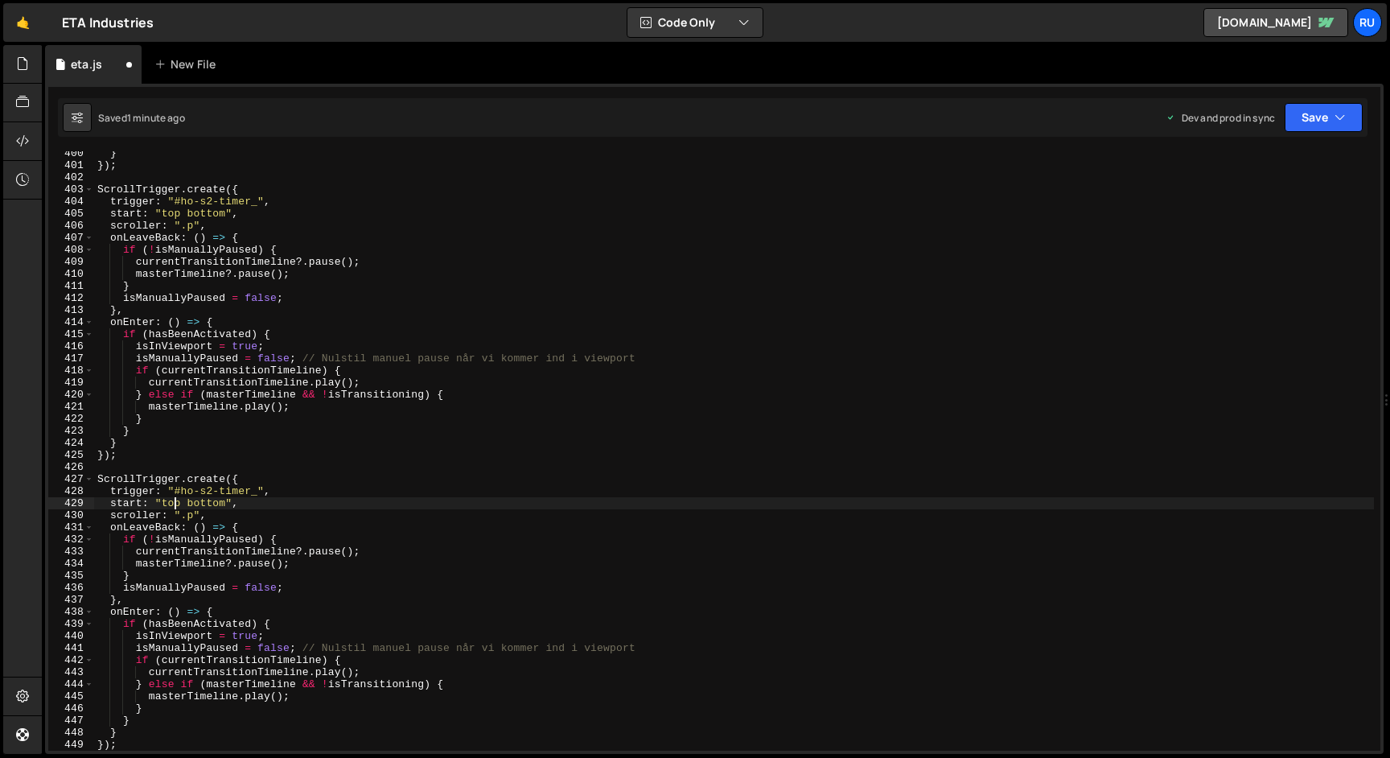
click at [172, 504] on div "} }) ; ScrollTrigger . create ({ trigger : "#ho-s2-timer_" , start : "top botto…" at bounding box center [734, 459] width 1280 height 624
click at [219, 503] on div "} }) ; ScrollTrigger . create ({ trigger : "#ho-s2-timer_" , start : "top botto…" at bounding box center [734, 459] width 1280 height 624
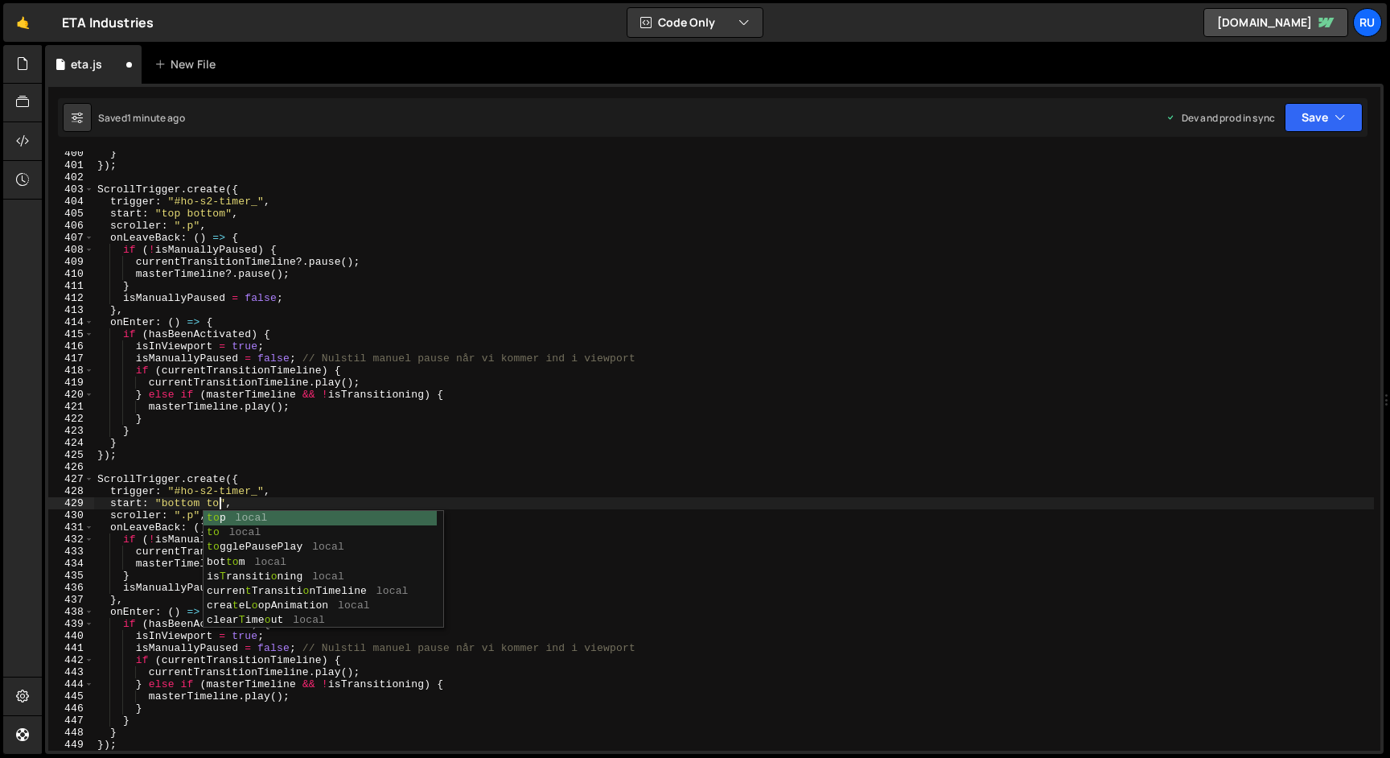
scroll to position [0, 9]
click at [1328, 115] on button "Save" at bounding box center [1324, 117] width 78 height 29
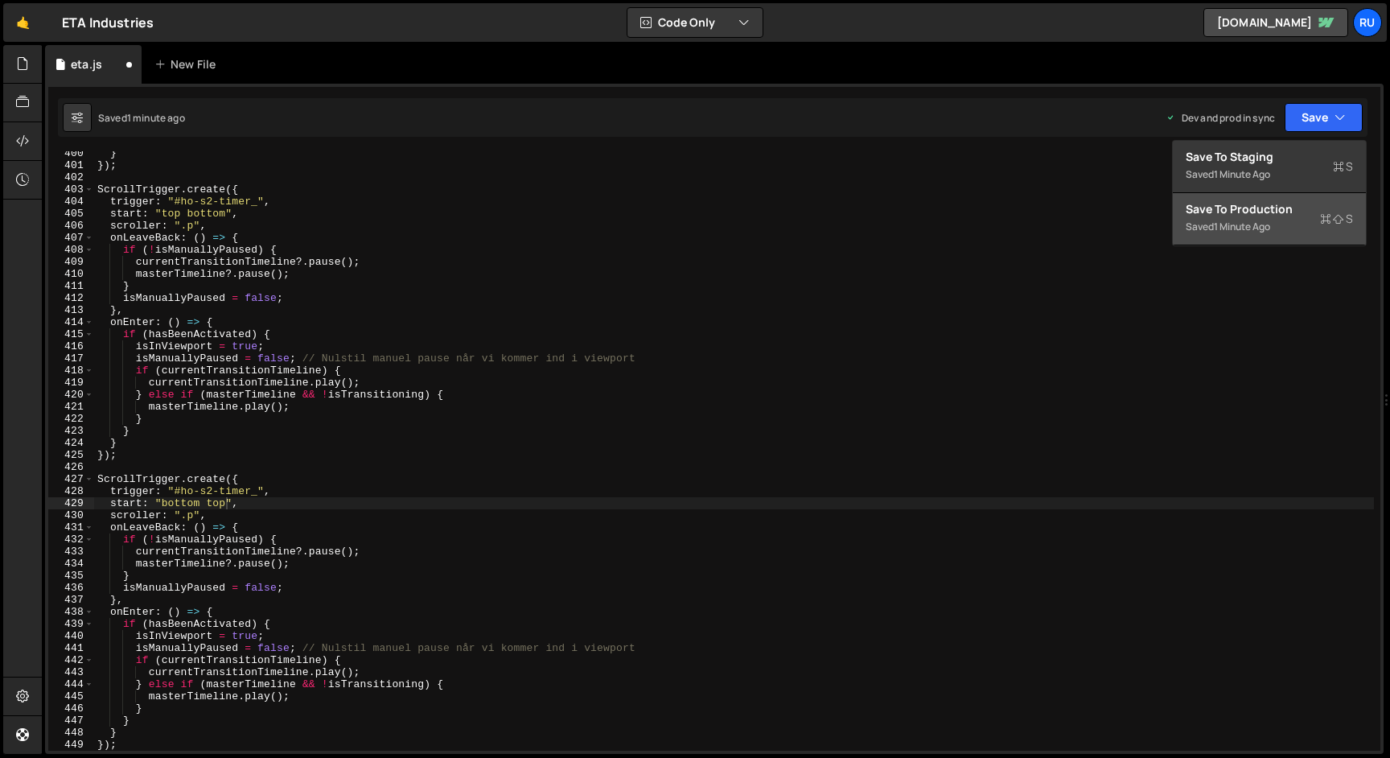
click at [1320, 235] on div "Saved 1 minute ago" at bounding box center [1269, 226] width 167 height 19
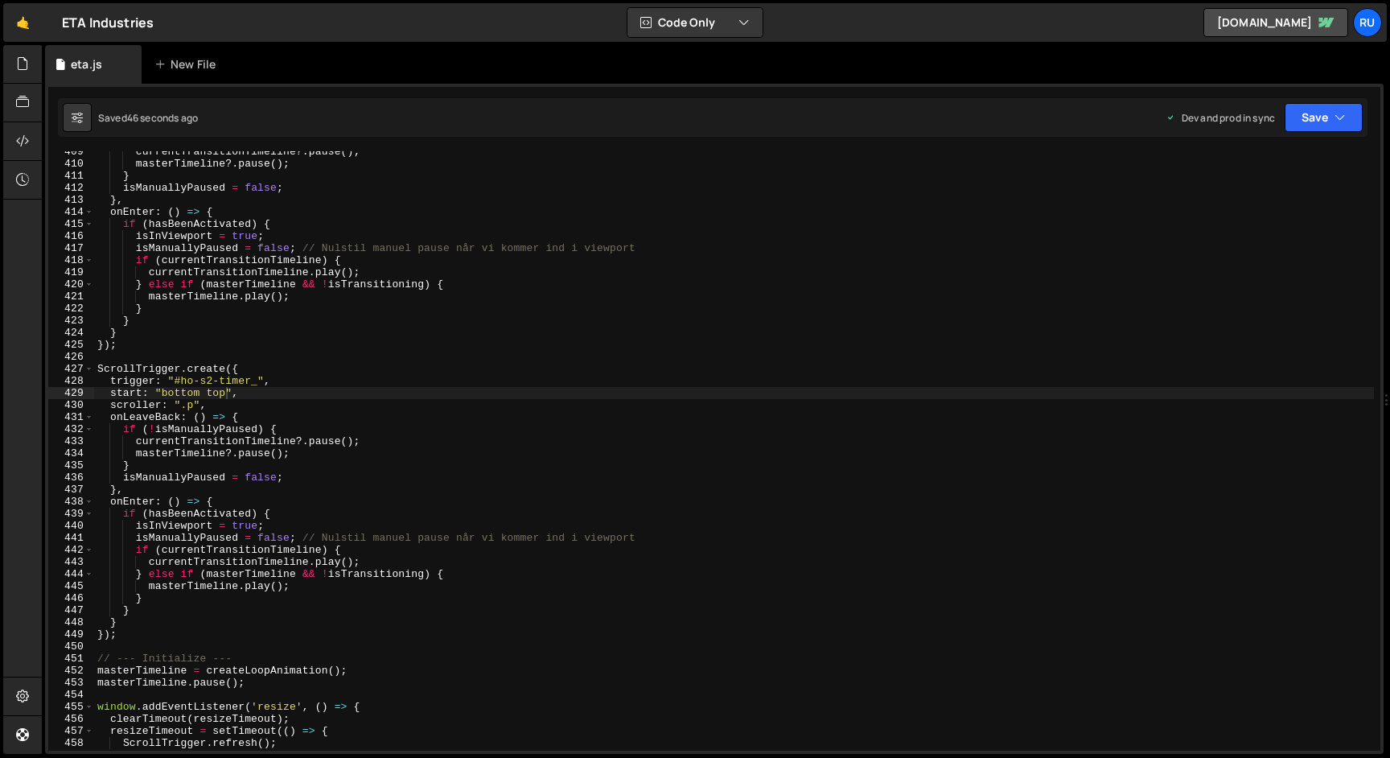
scroll to position [0, 1]
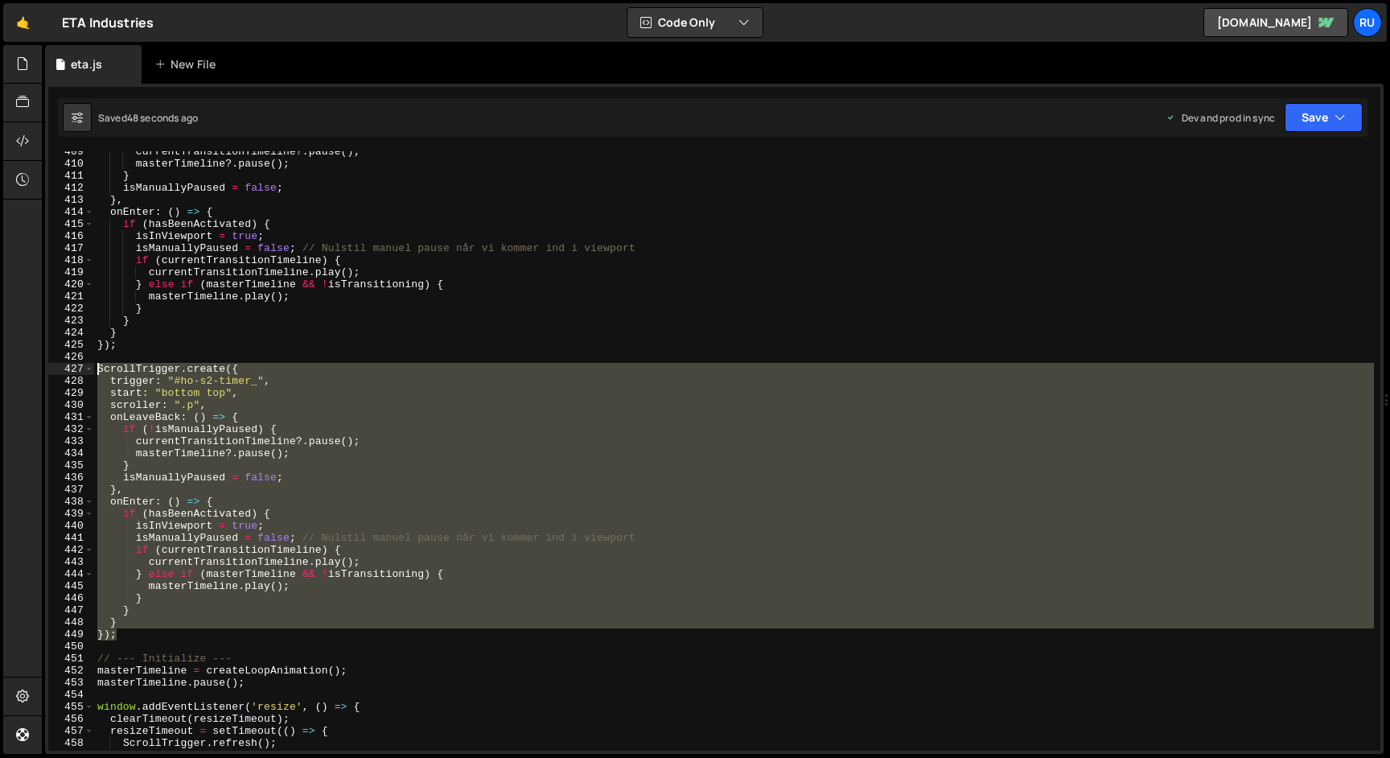
drag, startPoint x: 132, startPoint y: 636, endPoint x: 0, endPoint y: 374, distance: 292.9
click at [0, 374] on div "Hold on a sec... Are you certain you wish to leave this page? Any changes you'v…" at bounding box center [695, 379] width 1390 height 758
type textarea "ScrollTrigger.create({ trigger: "#ho-s2-timer_","
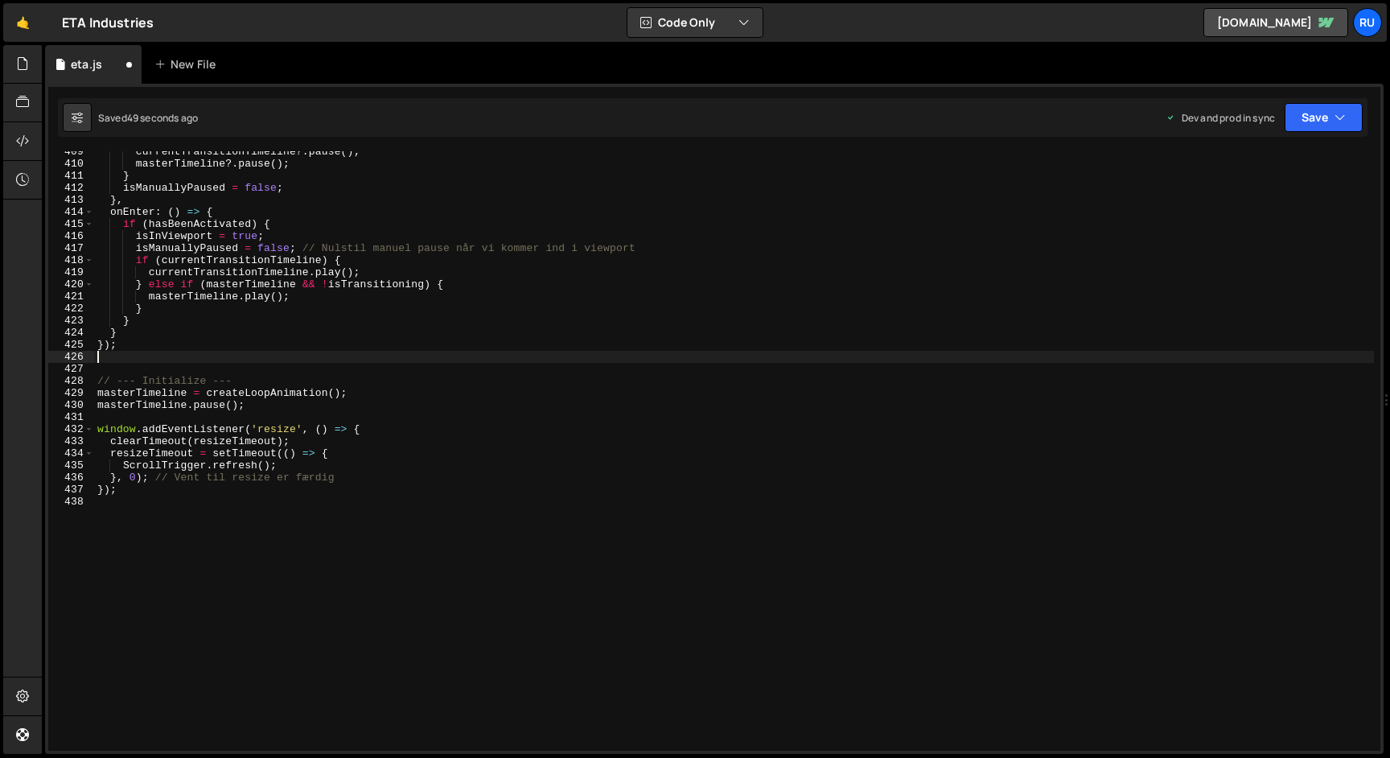
type textarea "});"
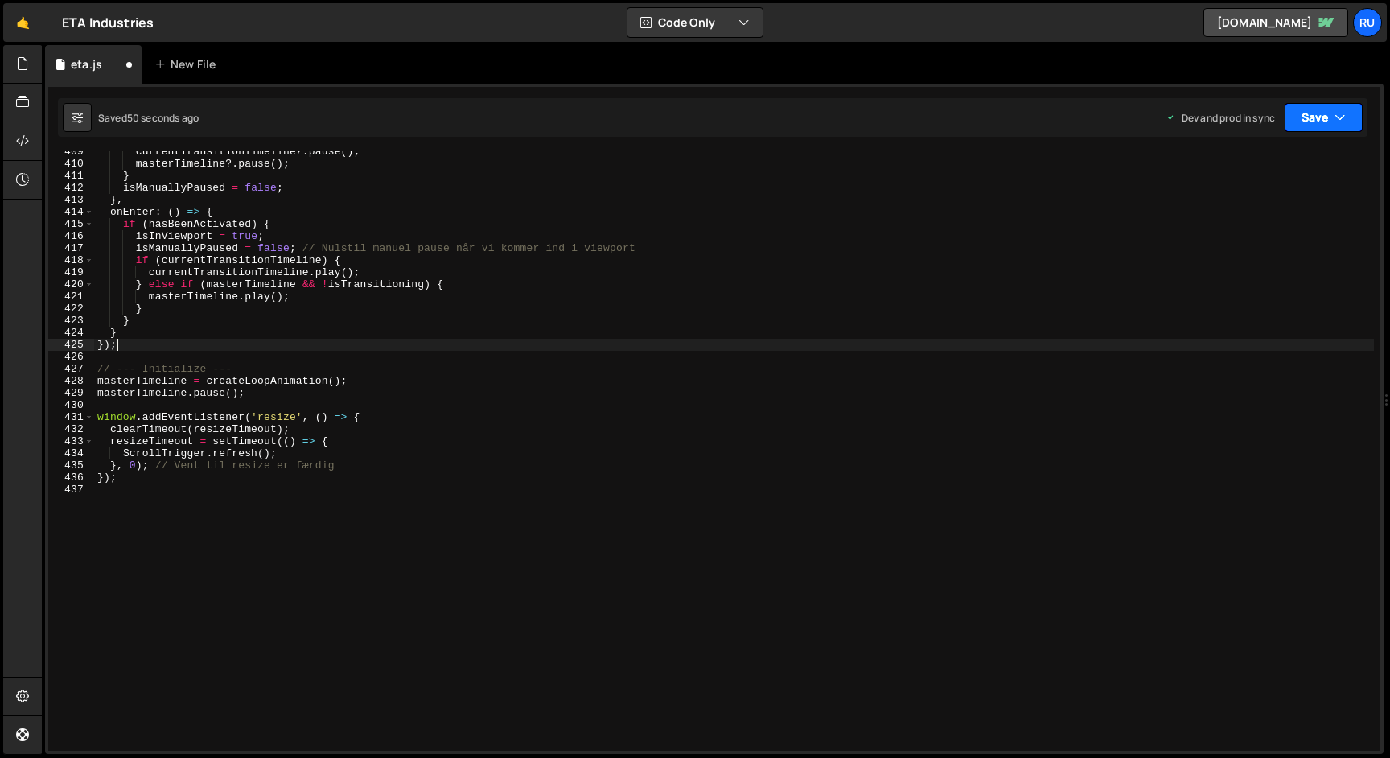
click at [1324, 103] on button "Save" at bounding box center [1324, 117] width 78 height 29
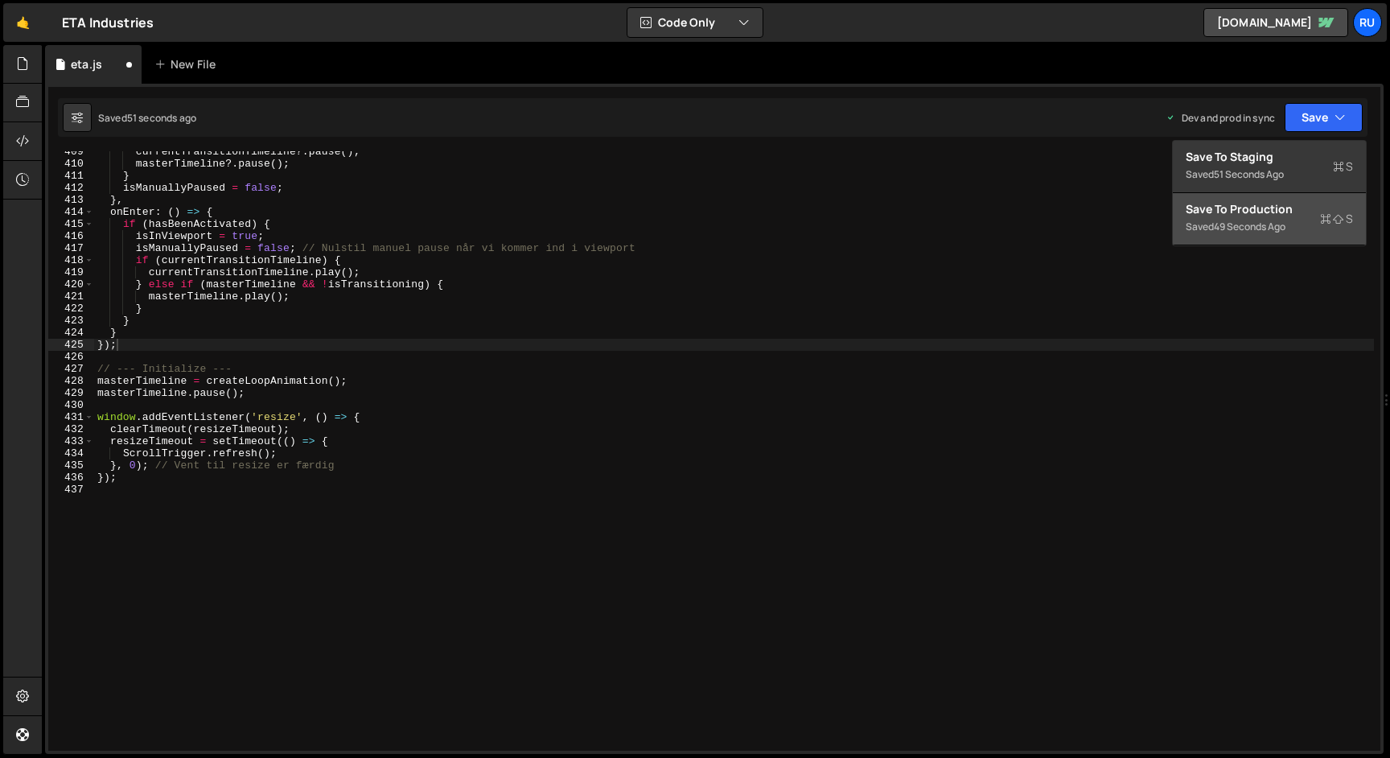
click at [1292, 215] on div "Save to Production S" at bounding box center [1269, 209] width 167 height 16
